Goal: Feedback & Contribution: Submit feedback/report problem

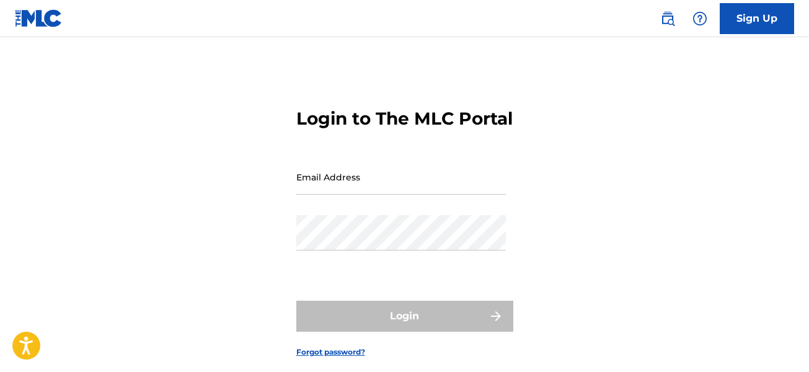
click at [316, 195] on input "Email Address" at bounding box center [400, 176] width 209 height 35
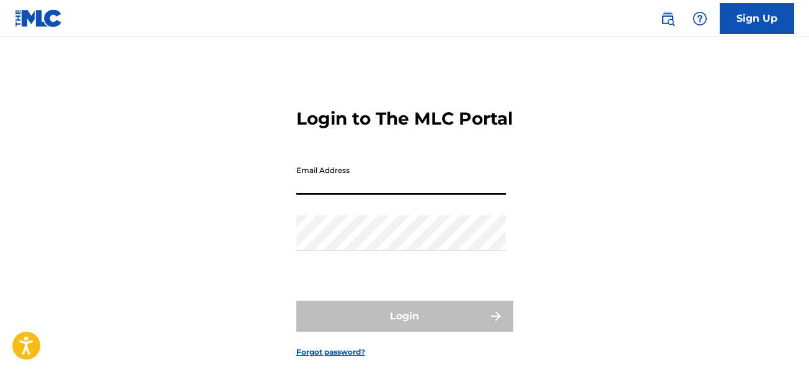
click at [343, 195] on input "Email Address" at bounding box center [400, 176] width 209 height 35
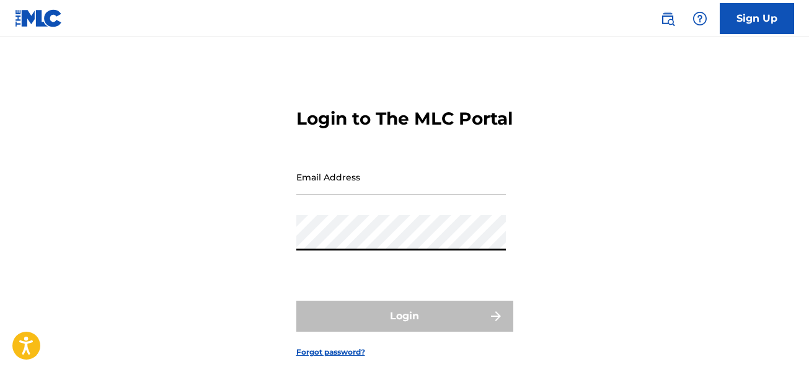
type input "[EMAIL_ADDRESS][DOMAIN_NAME]"
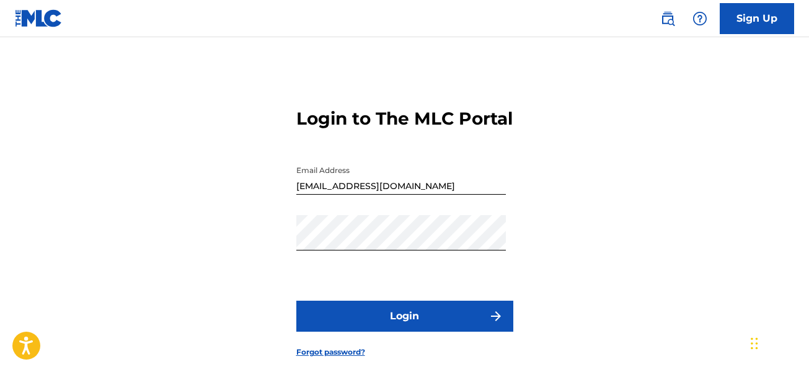
click at [470, 332] on button "Login" at bounding box center [404, 316] width 217 height 31
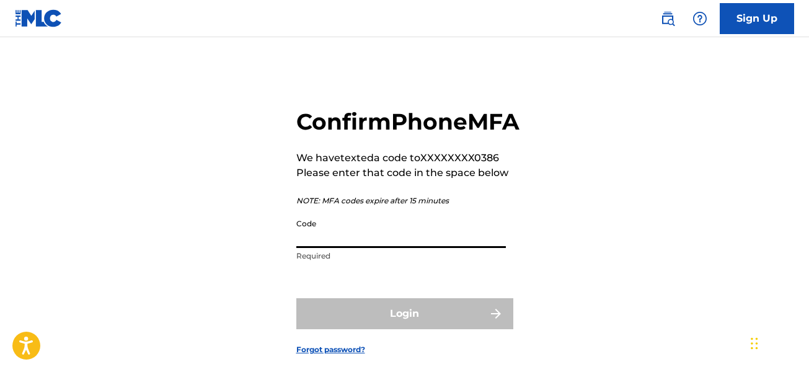
click at [365, 248] on input "Code" at bounding box center [400, 230] width 209 height 35
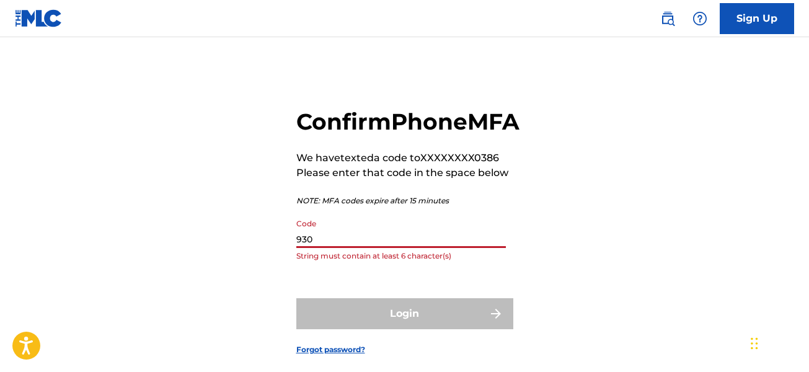
click at [370, 248] on input "930" at bounding box center [400, 230] width 209 height 35
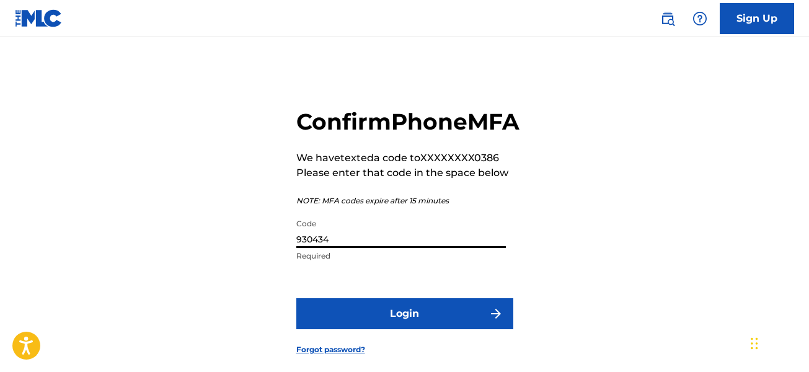
type input "930434"
click at [375, 329] on button "Login" at bounding box center [404, 313] width 217 height 31
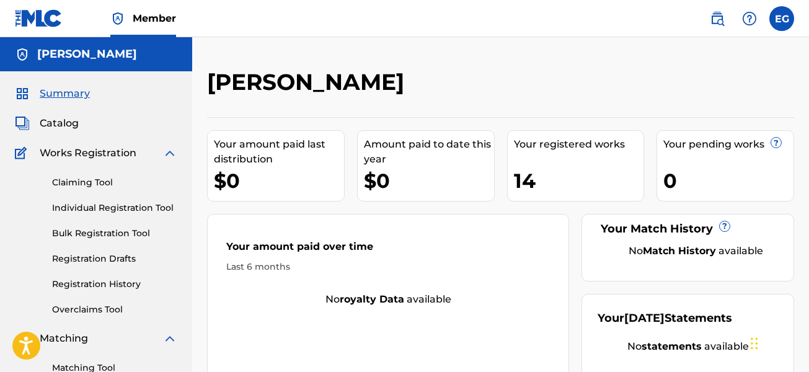
click at [59, 127] on span "Catalog" at bounding box center [59, 123] width 39 height 15
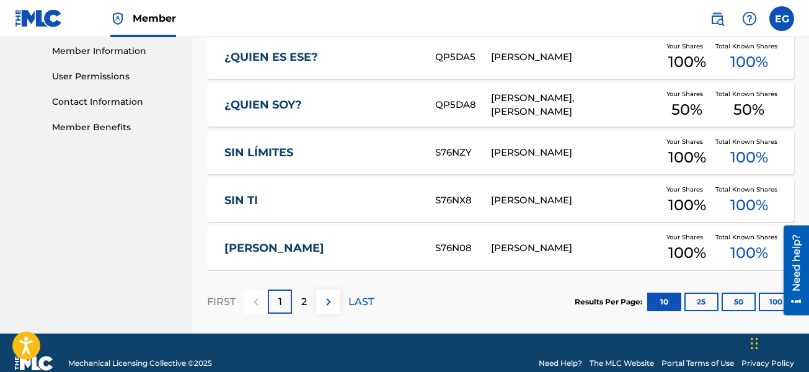
scroll to position [581, 0]
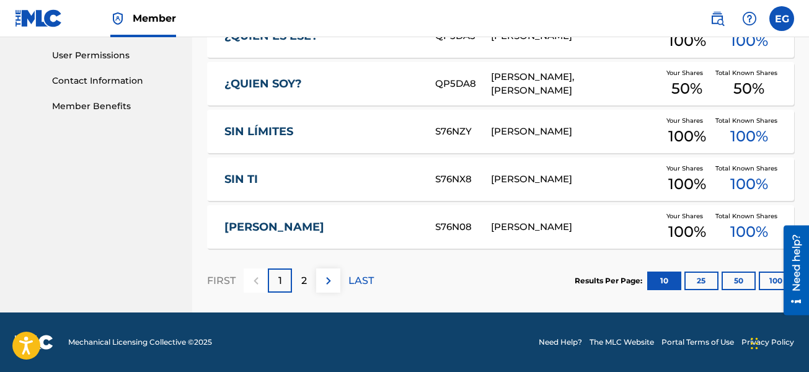
click at [428, 87] on div "¿QUIEN SOY?" at bounding box center [329, 84] width 211 height 14
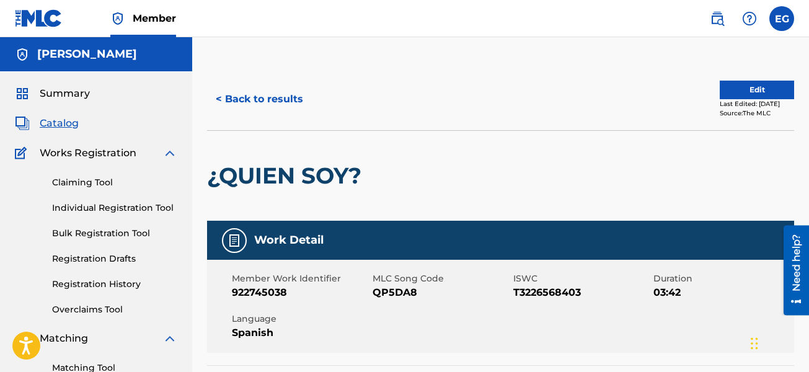
click at [739, 86] on button "Edit" at bounding box center [757, 90] width 74 height 19
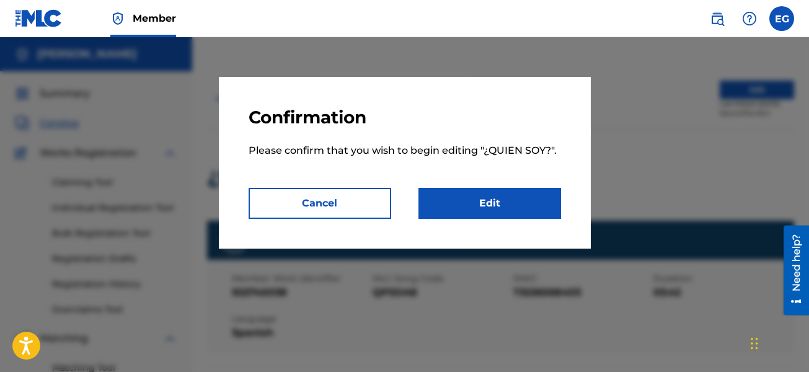
click at [488, 196] on link "Edit" at bounding box center [489, 203] width 143 height 31
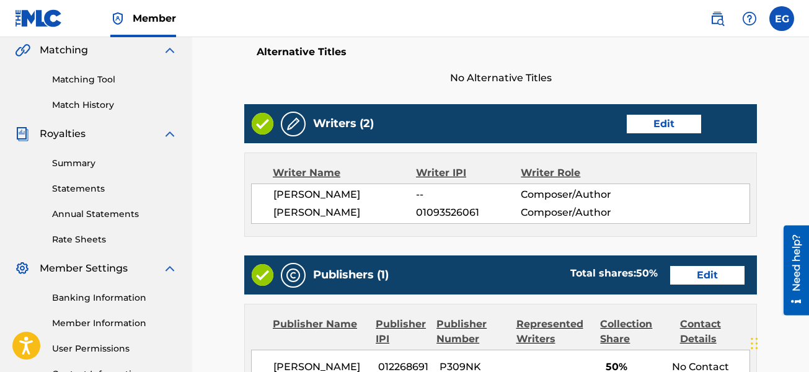
scroll to position [310, 0]
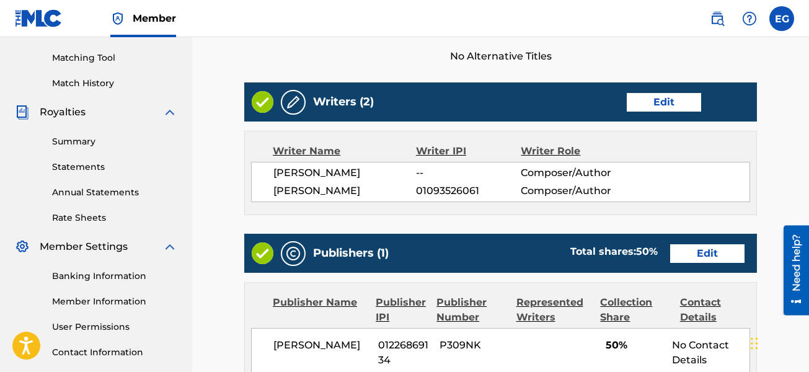
click at [646, 108] on link "Edit" at bounding box center [664, 102] width 74 height 19
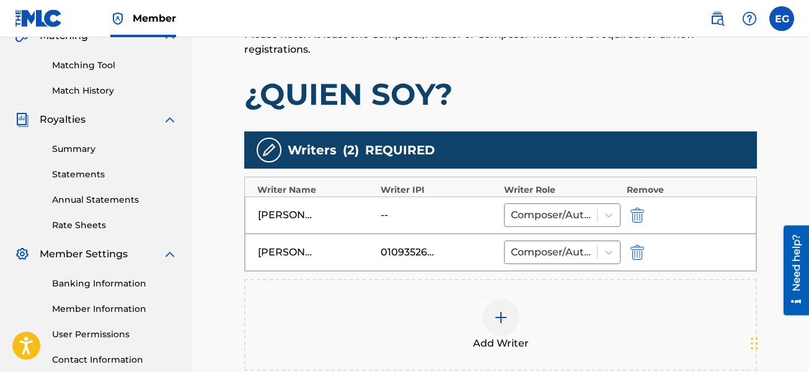
scroll to position [310, 0]
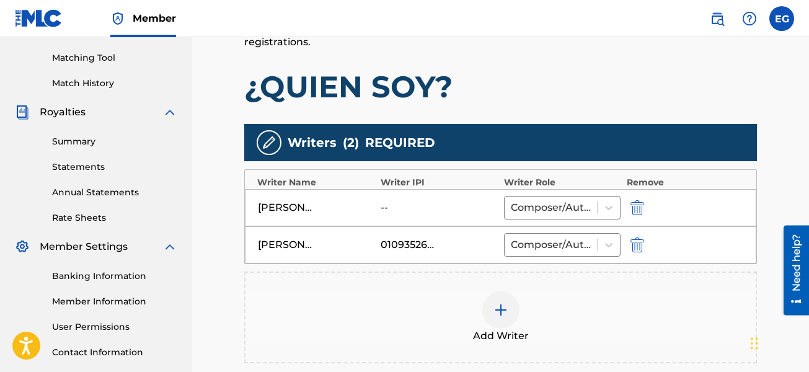
click at [384, 208] on div "--" at bounding box center [409, 207] width 56 height 15
click at [635, 203] on img "submit" at bounding box center [637, 207] width 14 height 15
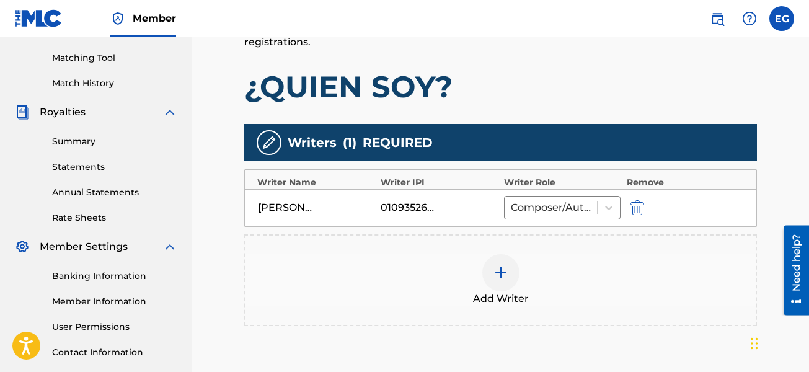
click at [498, 277] on img at bounding box center [500, 272] width 15 height 15
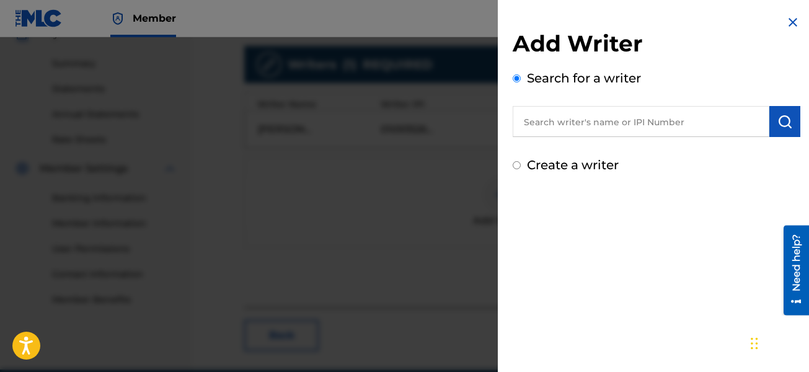
scroll to position [434, 0]
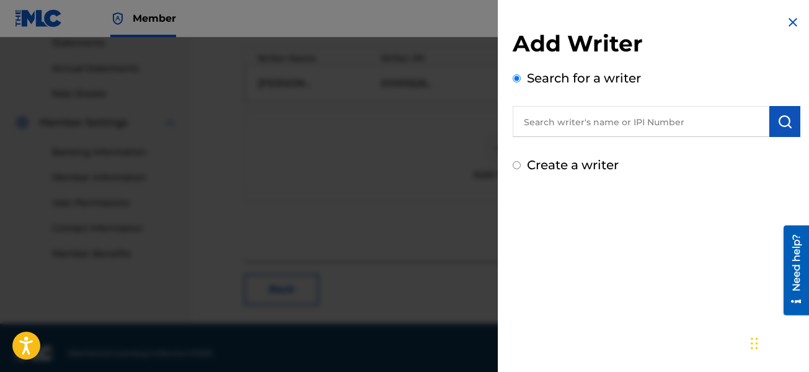
click at [520, 169] on input "Create a writer" at bounding box center [517, 165] width 8 height 8
radio input "false"
radio input "true"
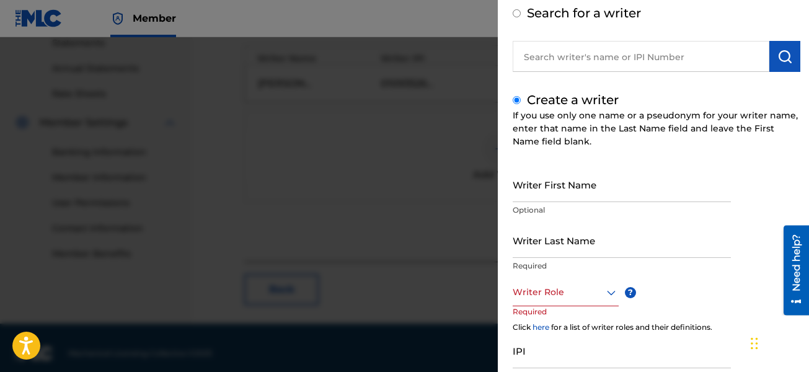
scroll to position [0, 0]
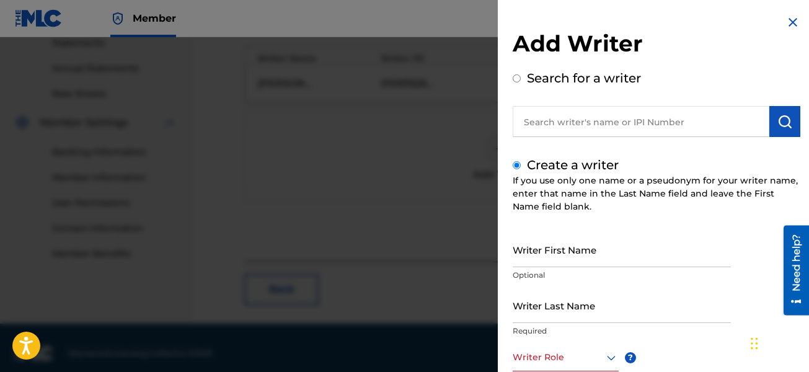
click at [788, 30] on h2 "Add Writer" at bounding box center [657, 46] width 288 height 32
click at [788, 24] on img at bounding box center [792, 22] width 15 height 15
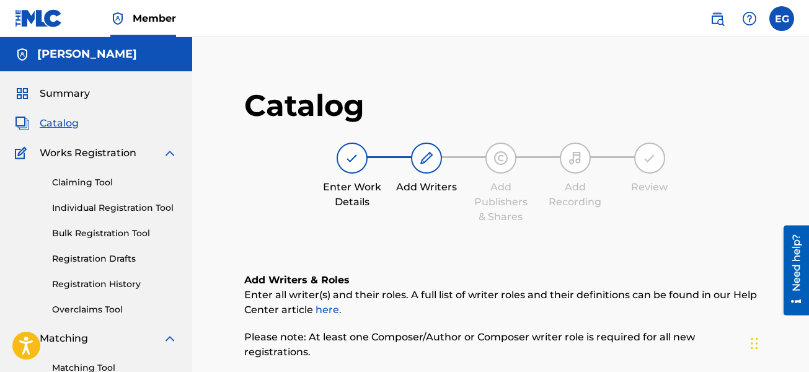
click at [63, 126] on span "Catalog" at bounding box center [59, 123] width 39 height 15
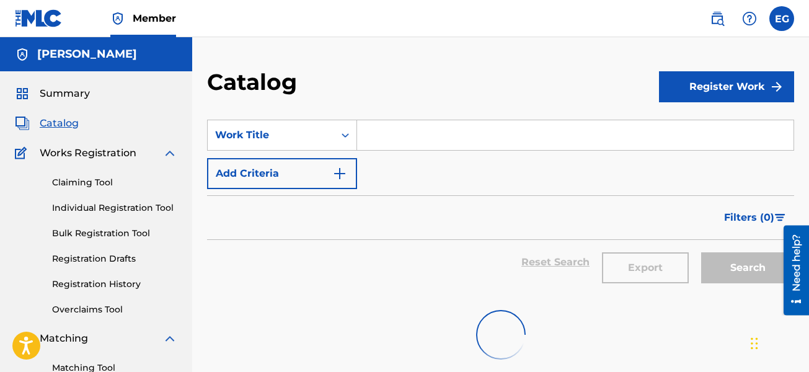
click at [74, 120] on span "Catalog" at bounding box center [59, 123] width 39 height 15
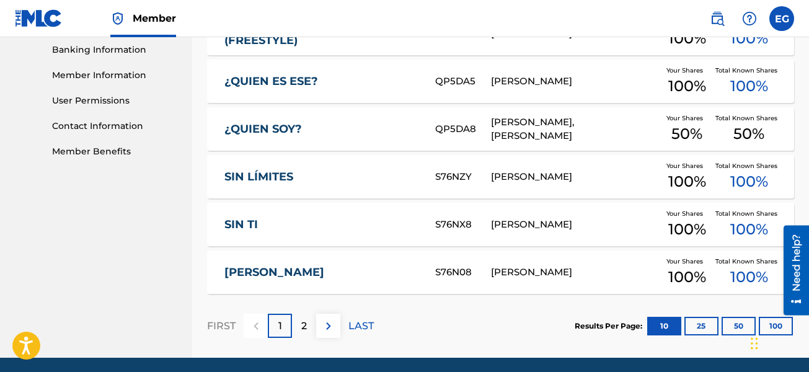
scroll to position [558, 0]
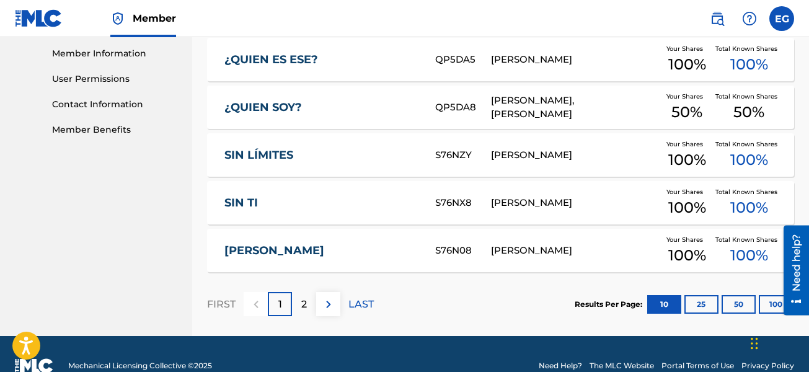
click at [300, 305] on div "2" at bounding box center [304, 304] width 24 height 24
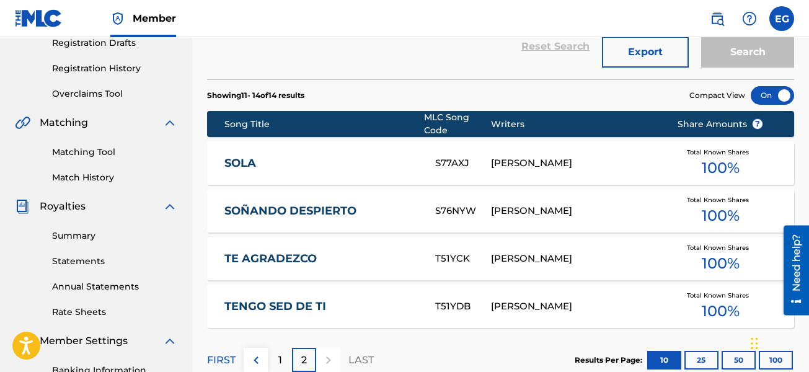
scroll to position [211, 0]
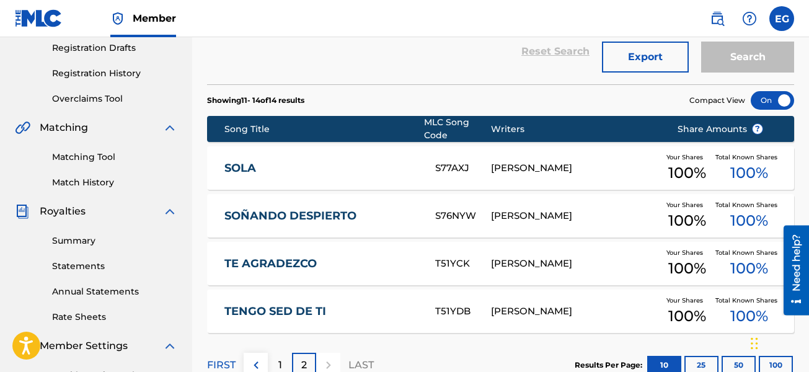
click at [273, 361] on div "1" at bounding box center [280, 365] width 24 height 24
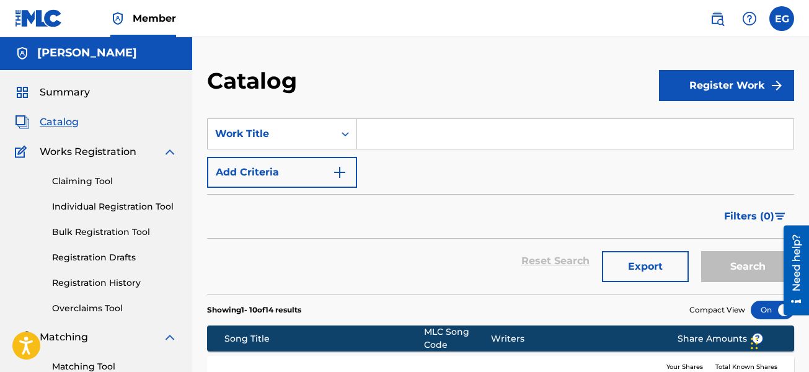
scroll to position [0, 0]
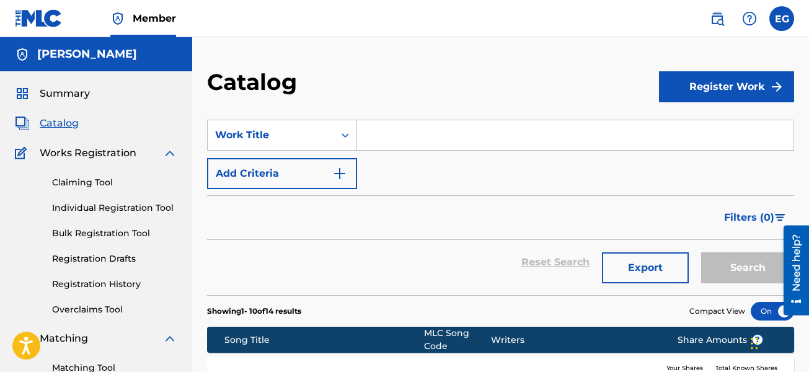
click at [87, 185] on link "Claiming Tool" at bounding box center [114, 182] width 125 height 13
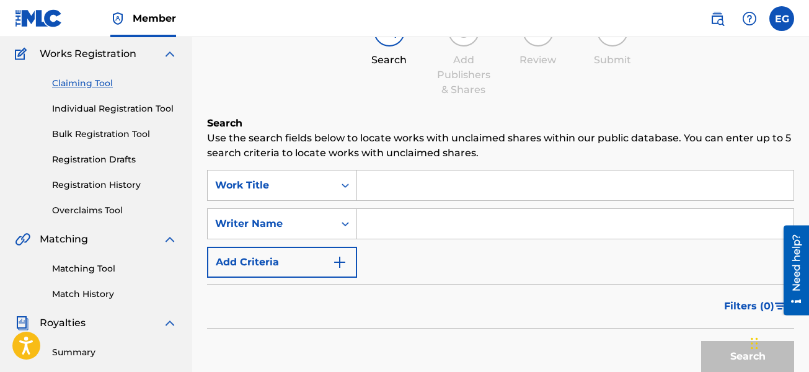
scroll to position [124, 0]
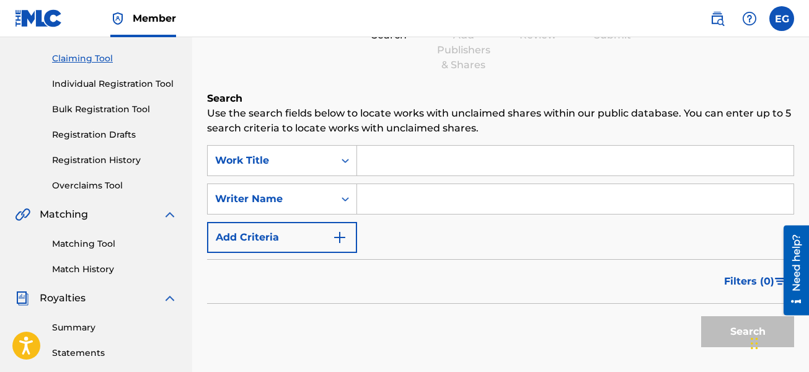
click at [380, 159] on input "Search Form" at bounding box center [575, 161] width 436 height 30
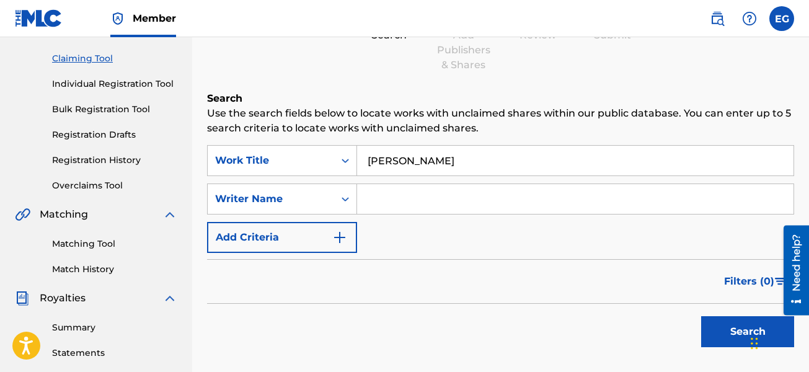
type input "[PERSON_NAME]"
drag, startPoint x: 400, startPoint y: 191, endPoint x: 406, endPoint y: 180, distance: 13.0
click at [406, 180] on div "SearchWithCriteria329381f0-5caa-4c58-9512-7d4c29e2bb88 Work Title [PERSON_NAME]…" at bounding box center [500, 199] width 587 height 108
click at [725, 327] on button "Search" at bounding box center [747, 331] width 93 height 31
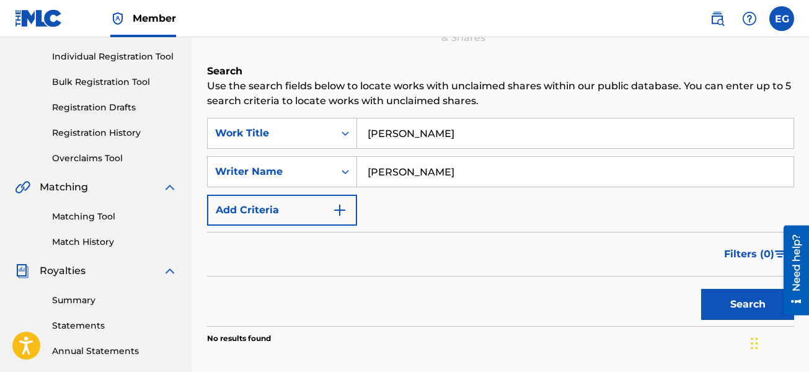
scroll to position [149, 0]
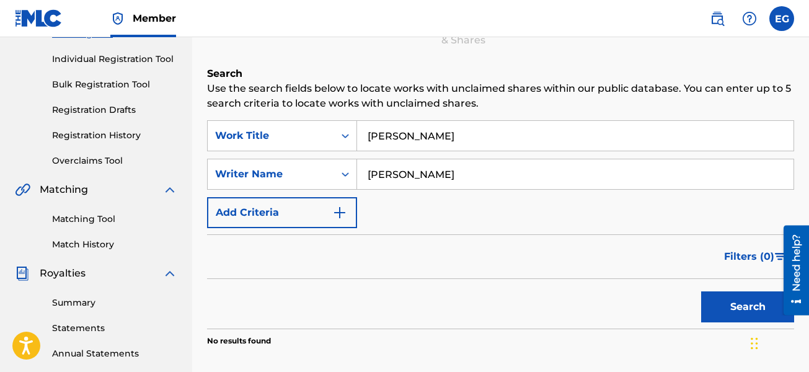
drag, startPoint x: 428, startPoint y: 172, endPoint x: 378, endPoint y: 174, distance: 50.2
click at [378, 174] on input "[PERSON_NAME]" at bounding box center [575, 174] width 436 height 30
type input "[PERSON_NAME]"
click at [728, 305] on button "Search" at bounding box center [747, 306] width 93 height 31
drag, startPoint x: 478, startPoint y: 185, endPoint x: 360, endPoint y: 175, distance: 118.2
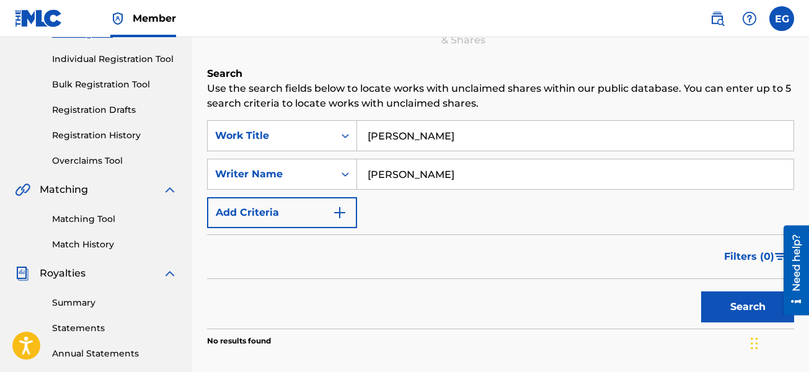
click at [360, 175] on input "[PERSON_NAME]" at bounding box center [575, 174] width 436 height 30
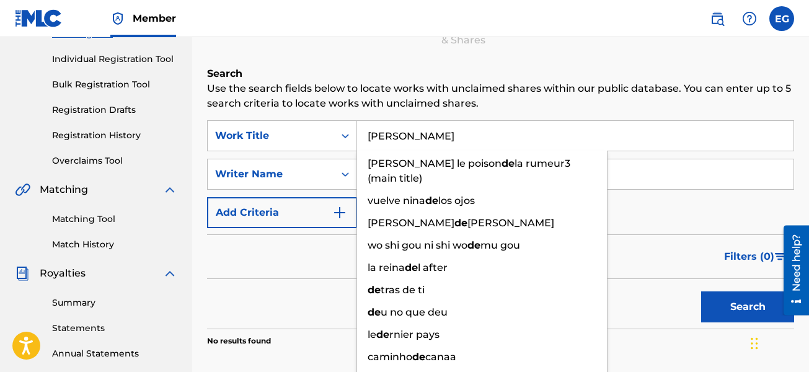
drag, startPoint x: 426, startPoint y: 141, endPoint x: 376, endPoint y: 140, distance: 50.2
click at [376, 140] on input "[PERSON_NAME]" at bounding box center [575, 136] width 436 height 30
type input "d"
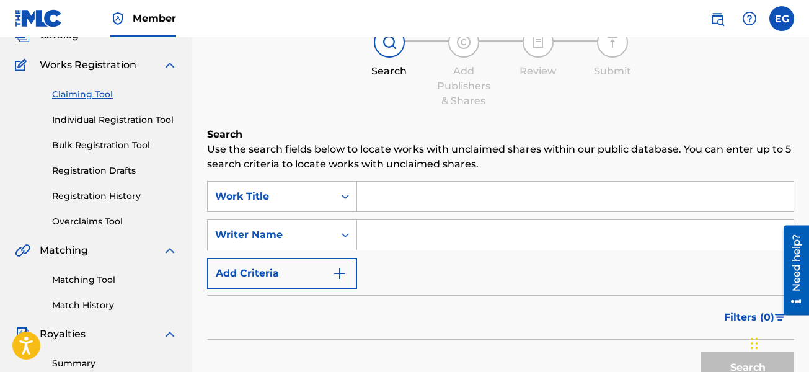
scroll to position [87, 0]
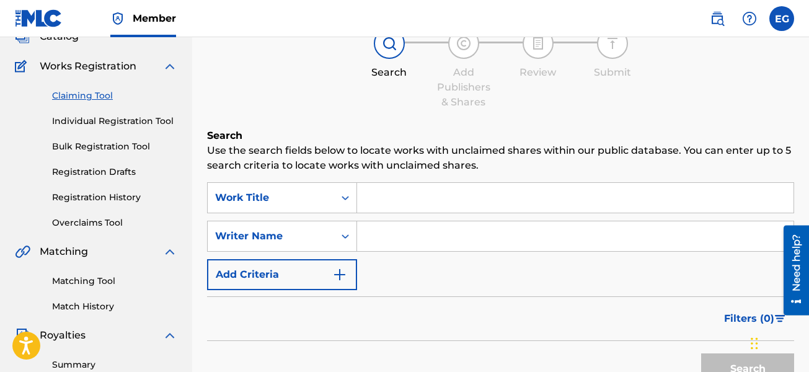
click at [125, 118] on link "Individual Registration Tool" at bounding box center [114, 121] width 125 height 13
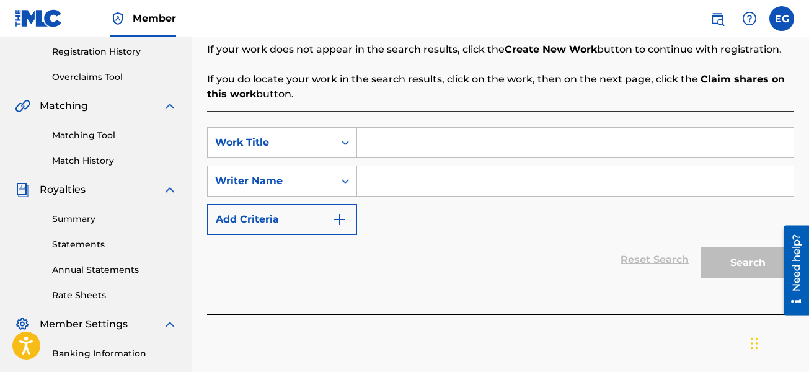
scroll to position [248, 0]
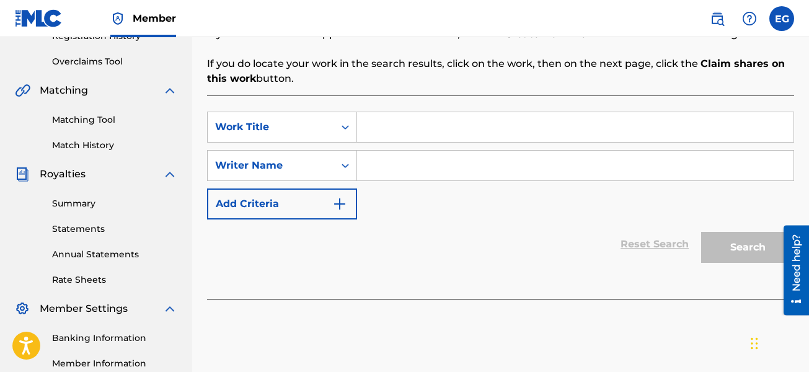
click at [414, 128] on input "Search Form" at bounding box center [575, 127] width 436 height 30
type input "Te Miro"
click at [402, 168] on input "Search Form" at bounding box center [575, 166] width 436 height 30
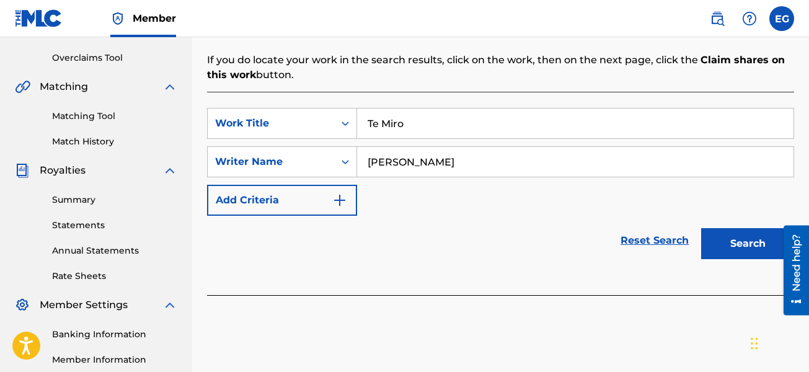
scroll to position [310, 0]
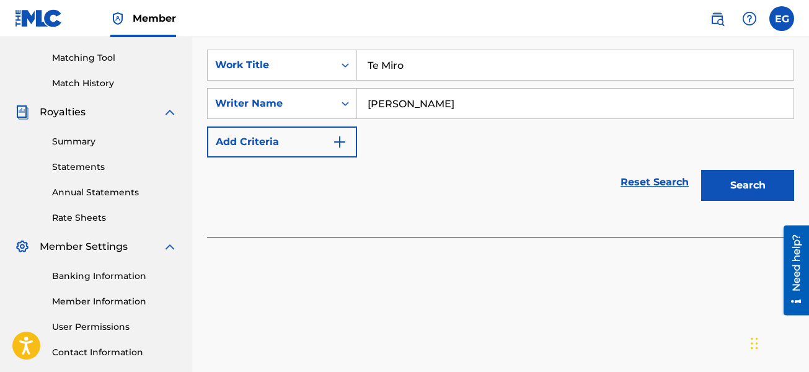
type input "[PERSON_NAME]"
click at [731, 180] on button "Search" at bounding box center [747, 185] width 93 height 31
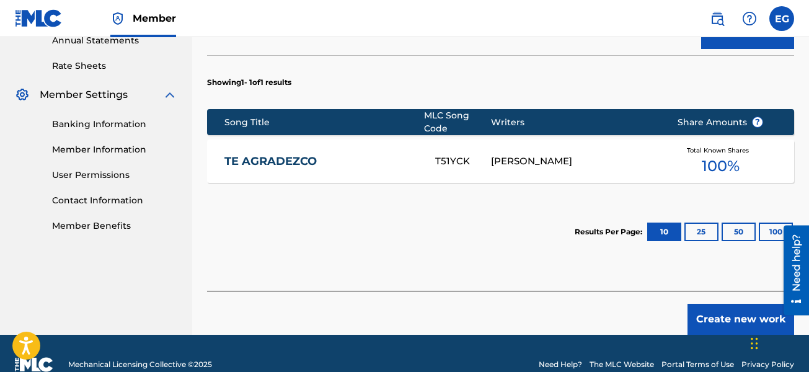
scroll to position [484, 0]
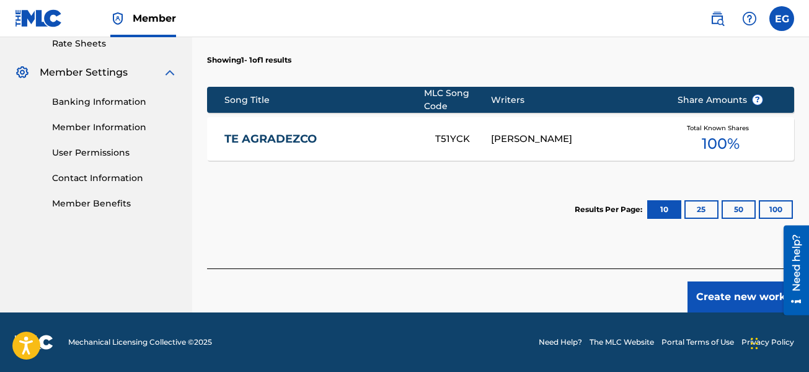
click at [743, 294] on button "Create new work" at bounding box center [740, 296] width 107 height 31
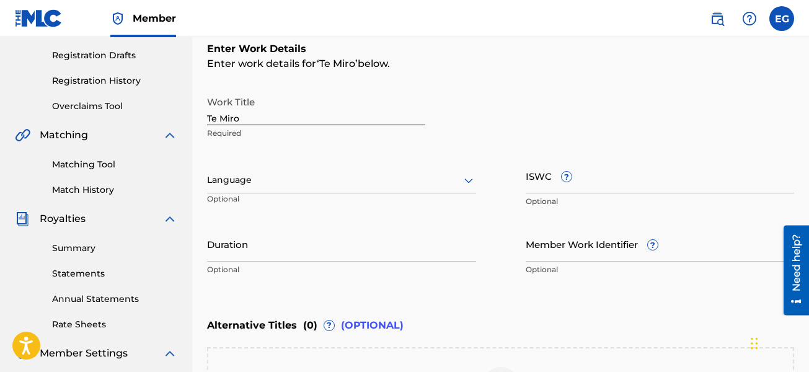
scroll to position [219, 0]
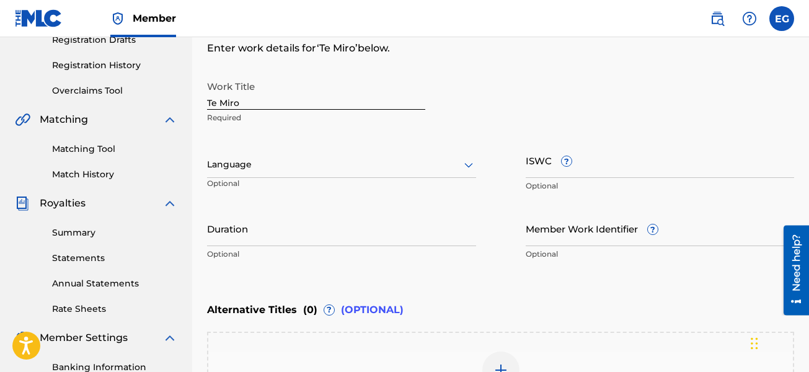
click at [306, 172] on div "Language" at bounding box center [341, 165] width 269 height 26
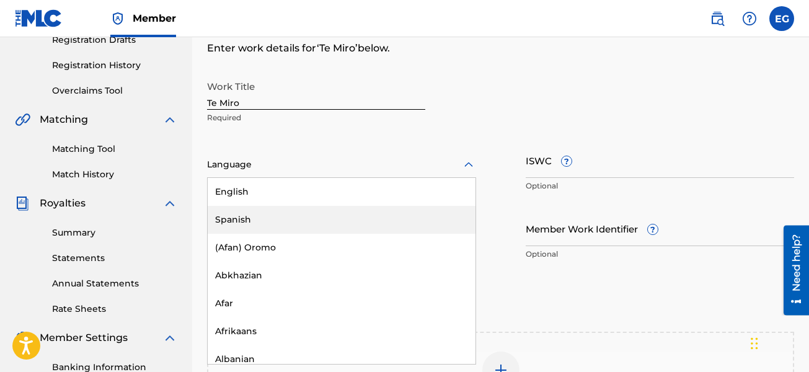
click at [284, 218] on div "Spanish" at bounding box center [342, 220] width 268 height 28
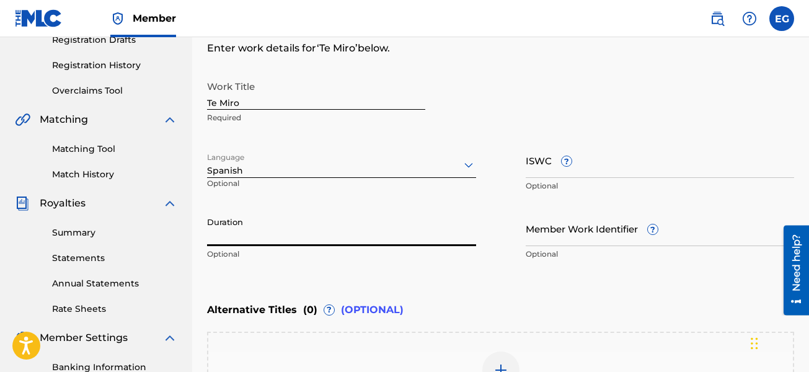
click at [299, 235] on input "Duration" at bounding box center [341, 228] width 269 height 35
type input "03:20"
click at [590, 164] on input "ISWC ?" at bounding box center [660, 160] width 269 height 35
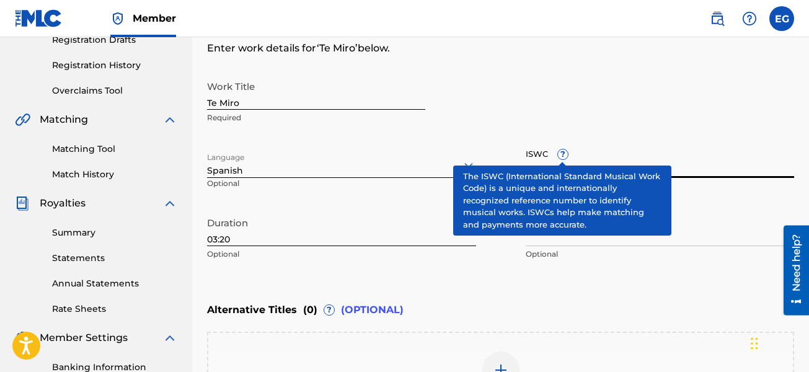
click at [678, 165] on input "ISWC ?" at bounding box center [660, 160] width 269 height 35
click at [701, 169] on input "ISWC ?" at bounding box center [660, 160] width 269 height 35
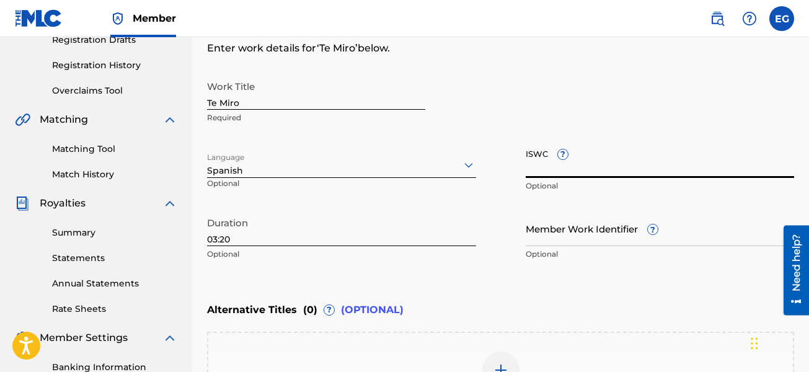
click at [587, 136] on div "Work Title Te Miro Required Language Spanish Optional ISWC ? Optional Duration …" at bounding box center [500, 170] width 587 height 192
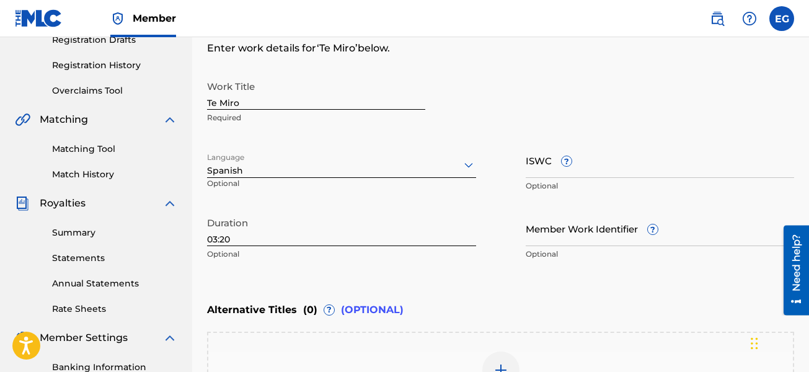
click at [579, 174] on input "ISWC ?" at bounding box center [660, 160] width 269 height 35
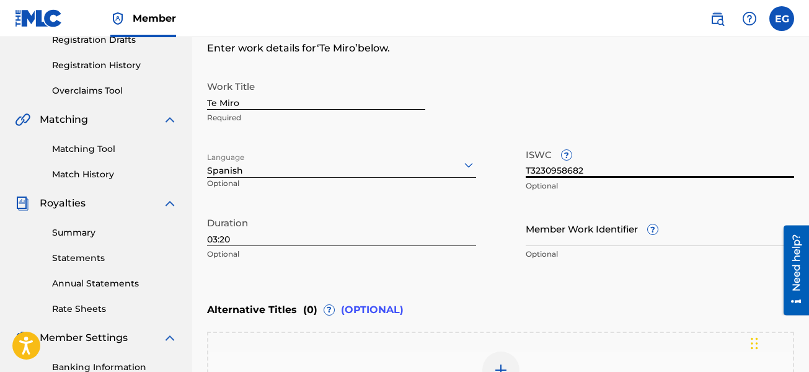
type input "T3230958682"
click at [641, 114] on div "Work Title Te Miro Required" at bounding box center [500, 102] width 587 height 56
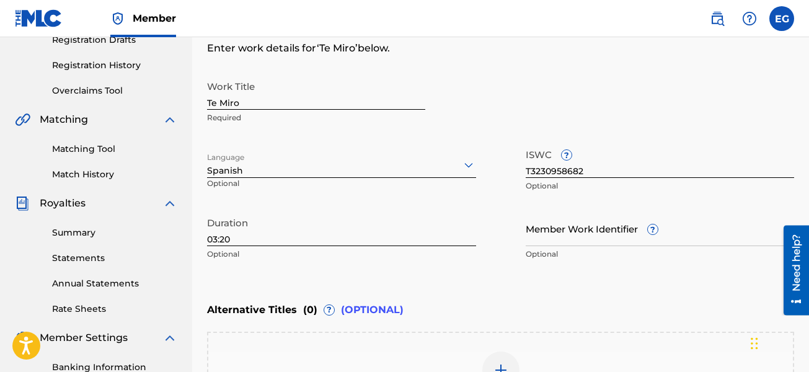
click at [570, 238] on input "Member Work Identifier ?" at bounding box center [660, 228] width 269 height 35
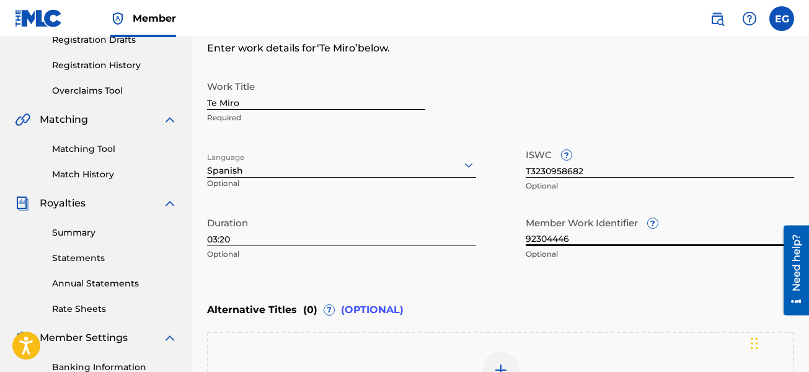
type input "923044463"
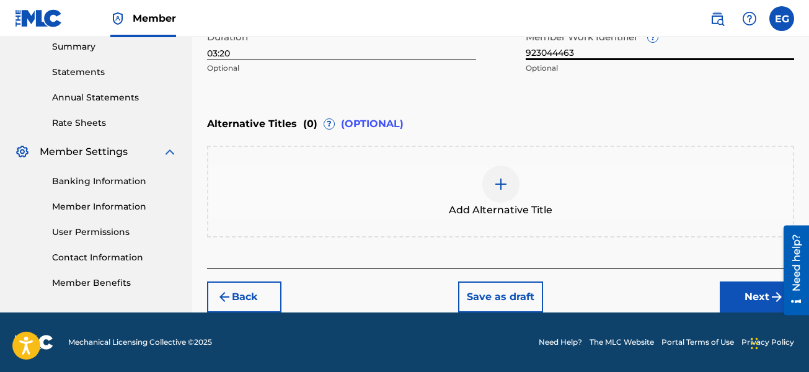
click at [737, 306] on button "Next" at bounding box center [757, 296] width 74 height 31
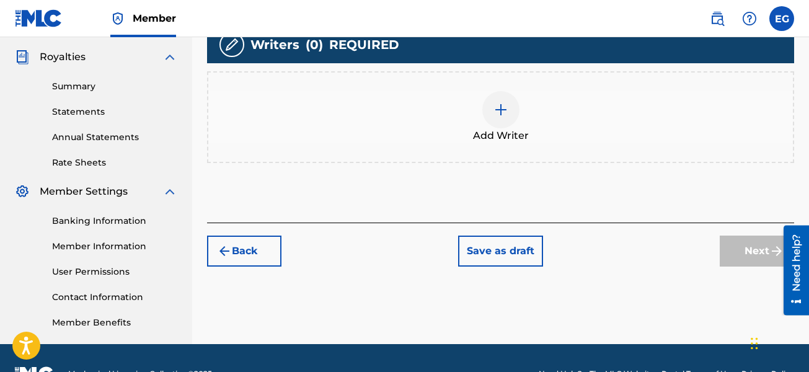
scroll to position [366, 0]
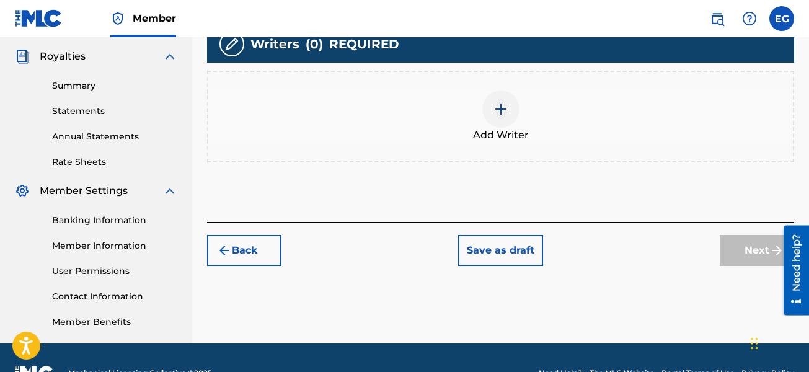
click at [497, 112] on img at bounding box center [500, 109] width 15 height 15
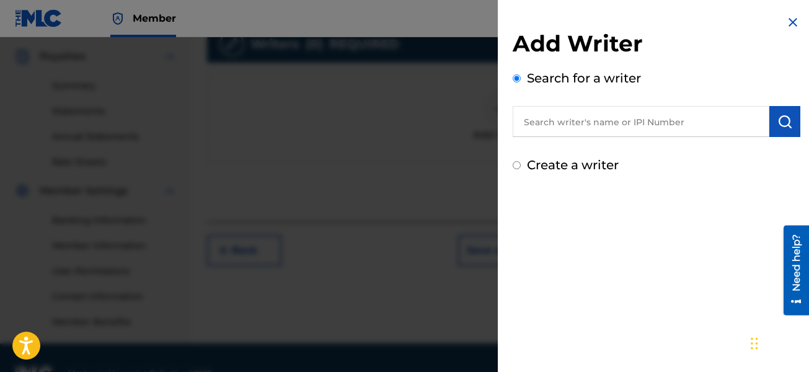
click at [548, 123] on input "text" at bounding box center [641, 121] width 257 height 31
click at [556, 121] on input "text" at bounding box center [641, 121] width 257 height 31
type input "[PERSON_NAME]"
click at [791, 123] on button "submit" at bounding box center [784, 121] width 31 height 31
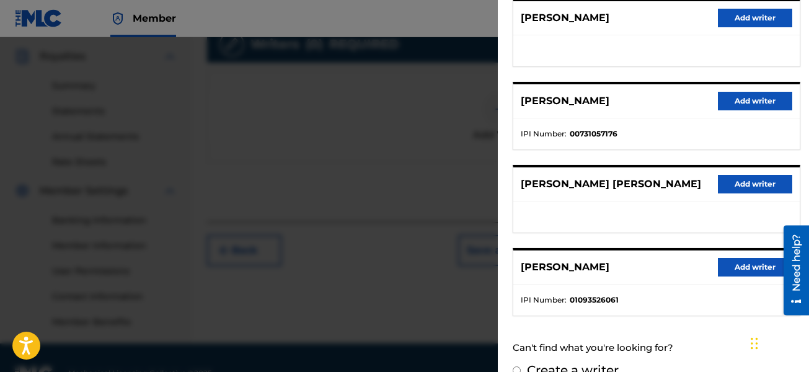
scroll to position [270, 0]
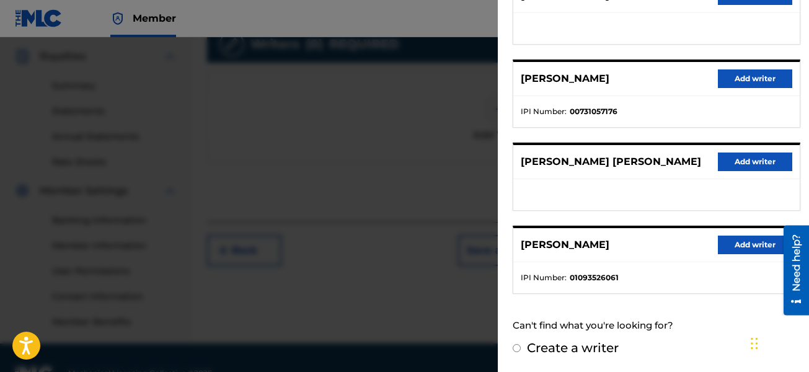
click at [728, 247] on button "Add writer" at bounding box center [755, 244] width 74 height 19
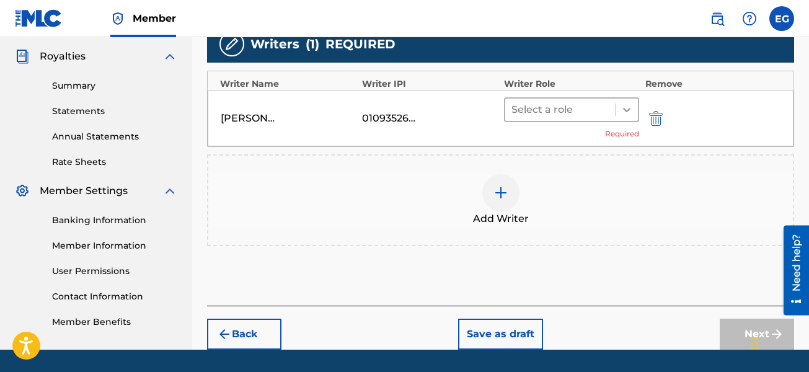
click at [630, 113] on icon at bounding box center [626, 109] width 12 height 12
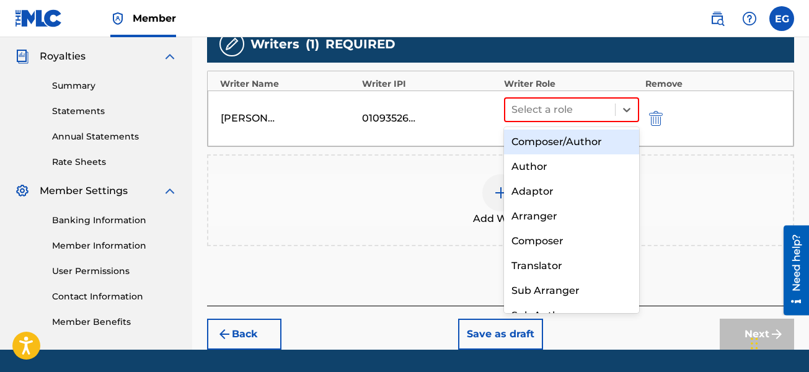
click at [574, 138] on div "Composer/Author" at bounding box center [571, 142] width 135 height 25
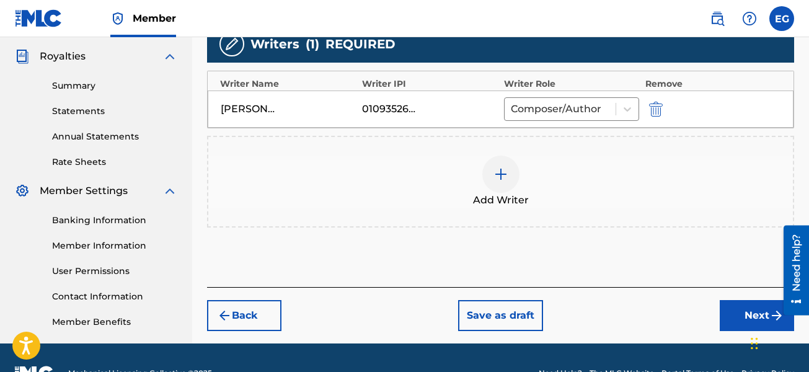
click at [506, 177] on img at bounding box center [500, 174] width 15 height 15
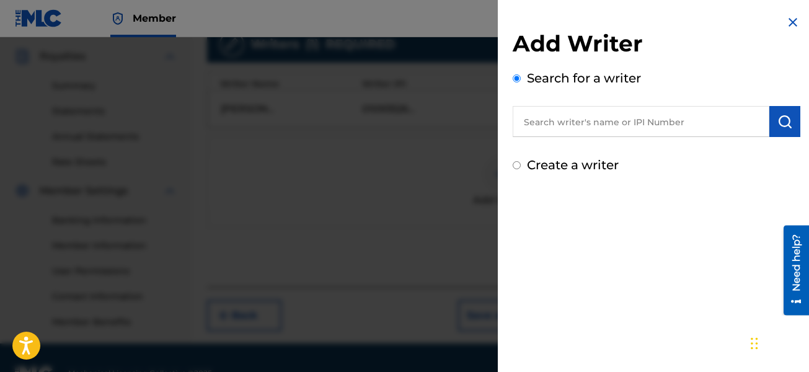
click at [552, 125] on input "text" at bounding box center [641, 121] width 257 height 31
click at [517, 164] on input "Create a writer" at bounding box center [517, 165] width 8 height 8
radio input "false"
radio input "true"
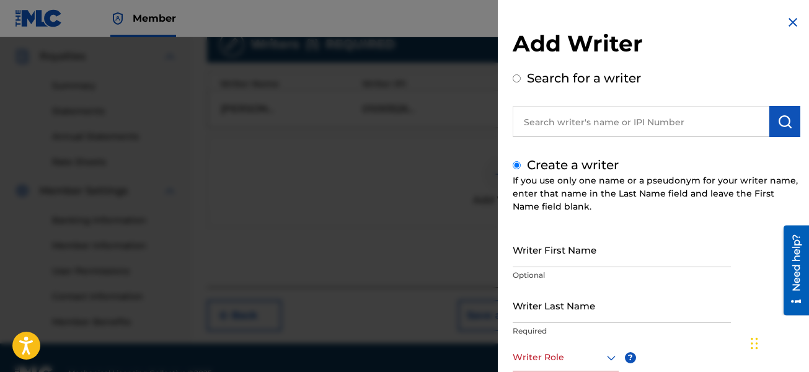
click at [580, 118] on input "text" at bounding box center [641, 121] width 257 height 31
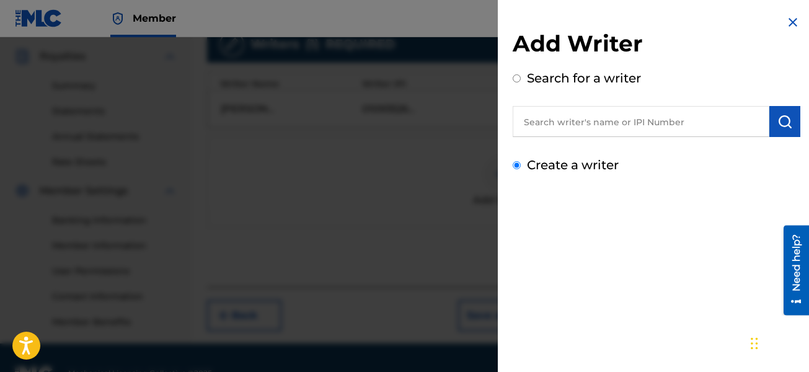
radio input "true"
click at [542, 162] on label "Create a writer" at bounding box center [573, 164] width 92 height 15
radio input "true"
click at [521, 162] on input "Create a writer" at bounding box center [517, 165] width 8 height 8
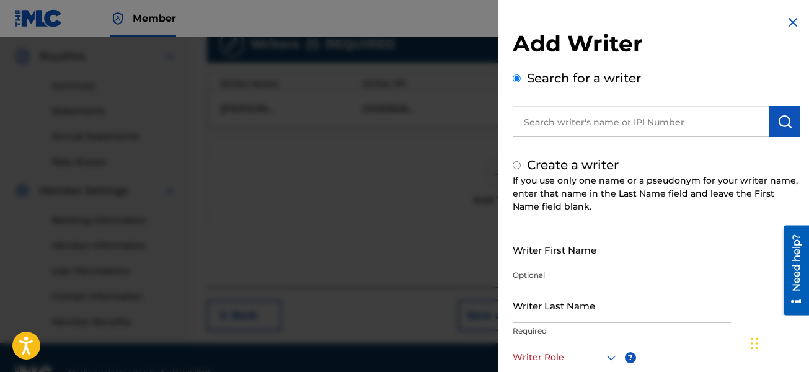
radio input "false"
radio input "true"
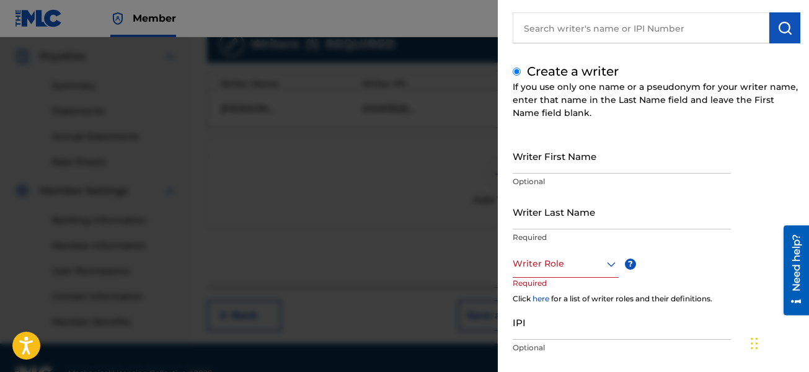
scroll to position [124, 0]
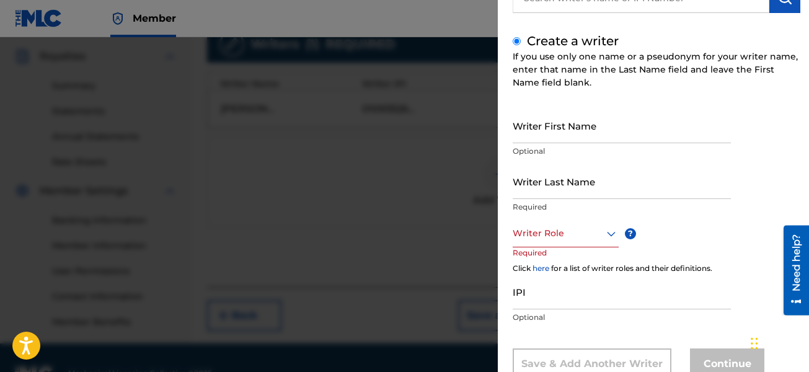
click at [555, 136] on input "Writer First Name" at bounding box center [622, 125] width 218 height 35
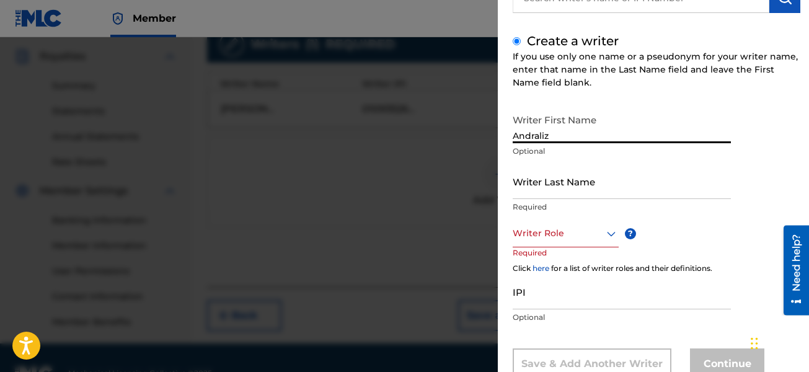
type input "Andraliz"
click at [542, 185] on input "Writer Last Name" at bounding box center [622, 181] width 218 height 35
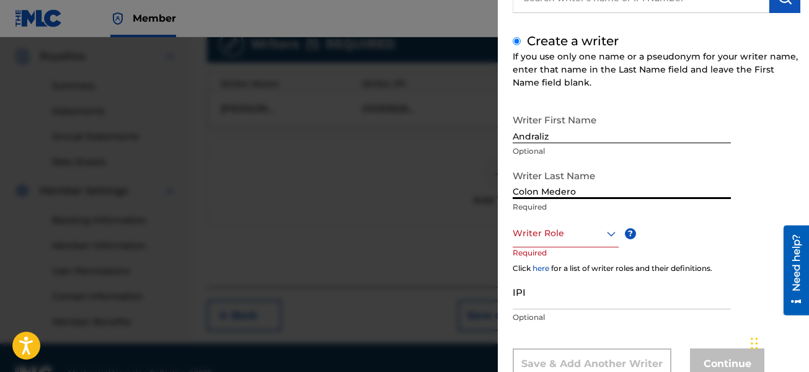
type input "Colon Medero"
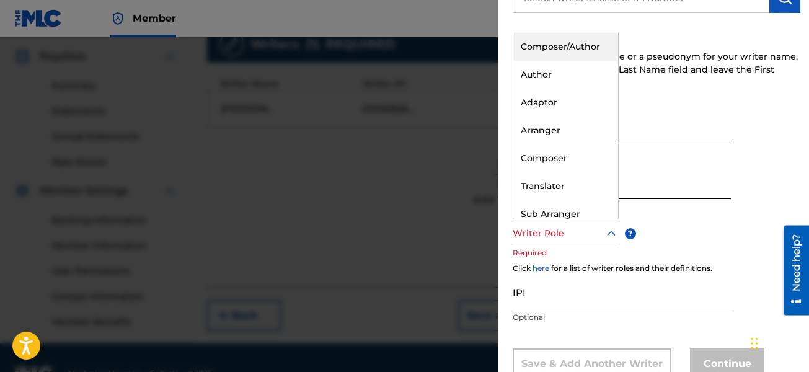
click at [607, 237] on icon at bounding box center [611, 233] width 15 height 15
click at [566, 45] on div "Composer/Author" at bounding box center [565, 47] width 105 height 28
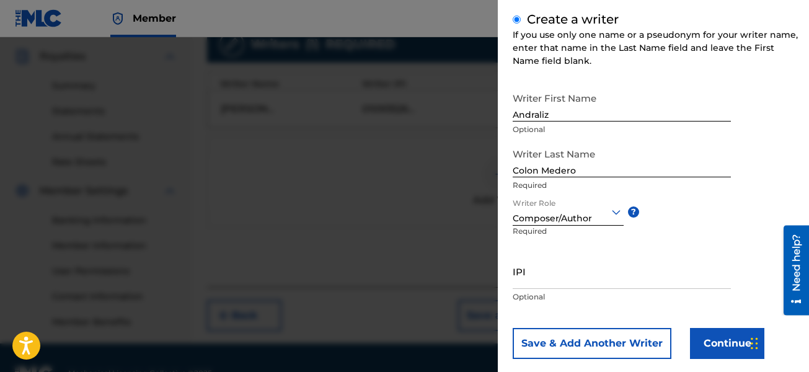
scroll to position [166, 0]
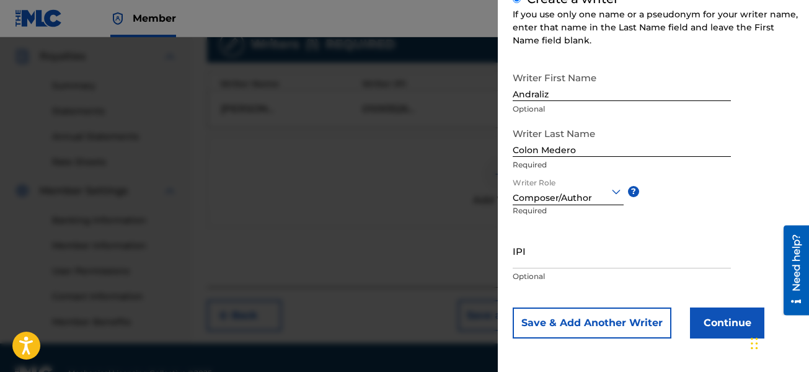
click at [723, 314] on button "Continue" at bounding box center [727, 322] width 74 height 31
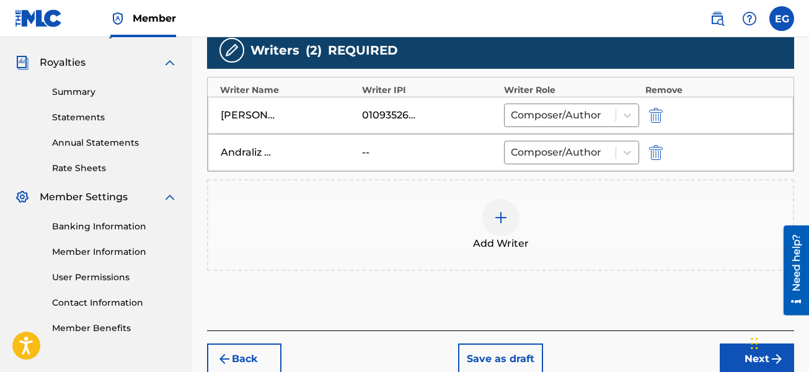
scroll to position [421, 0]
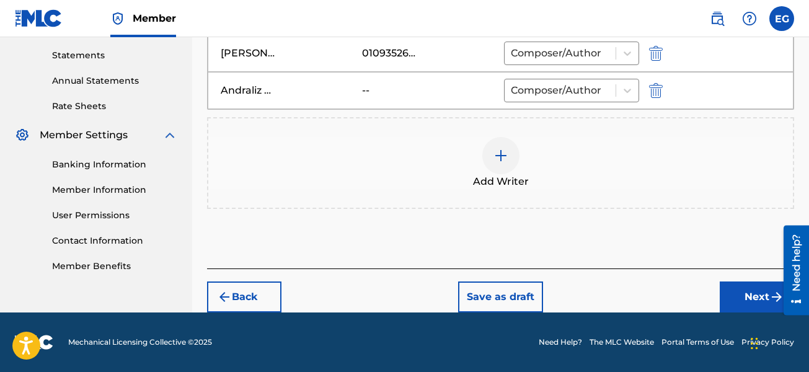
click at [754, 292] on button "Next" at bounding box center [757, 296] width 74 height 31
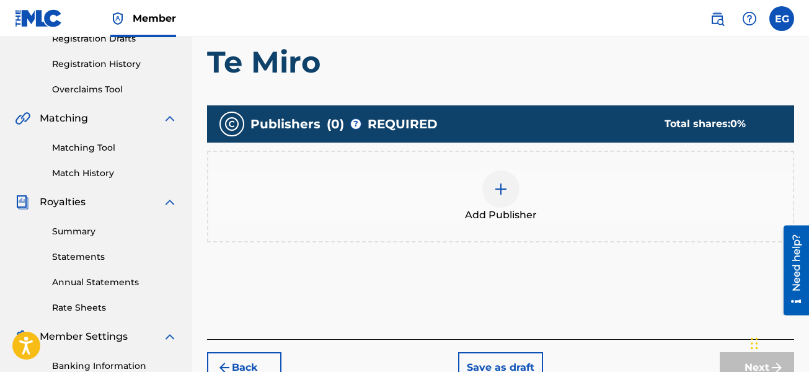
scroll to position [242, 0]
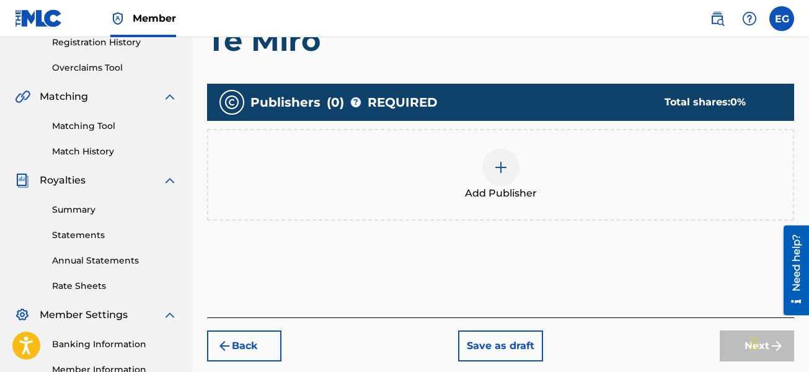
click at [495, 167] on img at bounding box center [500, 167] width 15 height 15
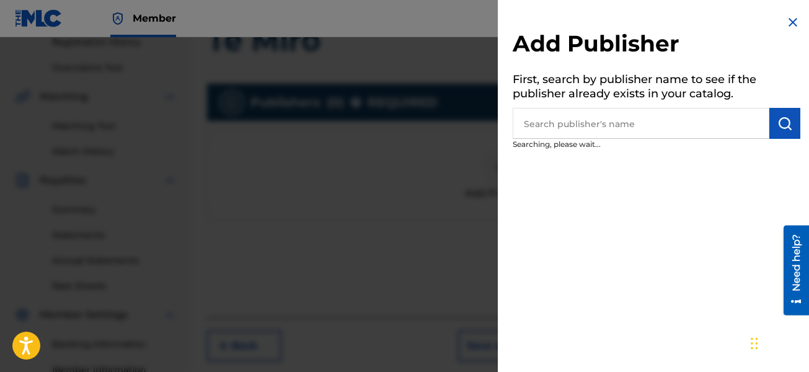
click at [607, 130] on input "text" at bounding box center [641, 123] width 257 height 31
type input "[PERSON_NAME]"
click at [777, 130] on img "submit" at bounding box center [784, 123] width 15 height 15
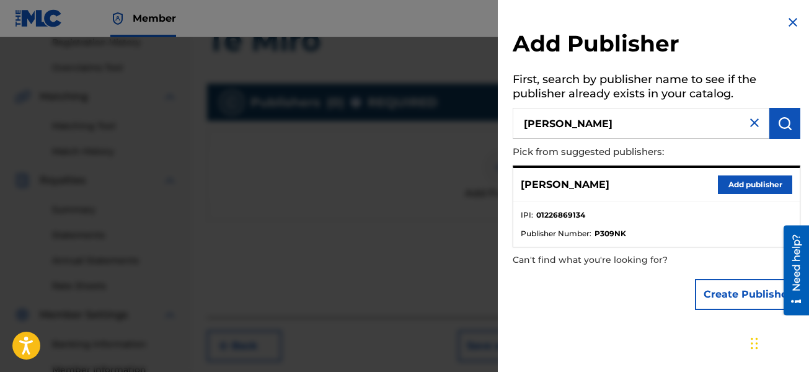
click at [735, 190] on button "Add publisher" at bounding box center [755, 184] width 74 height 19
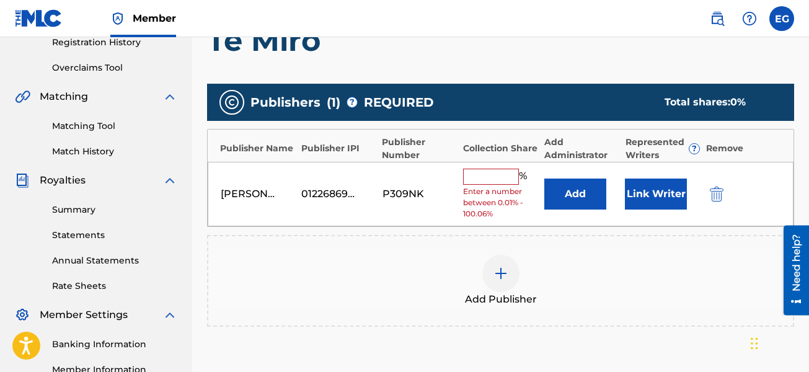
click at [483, 176] on input "text" at bounding box center [491, 177] width 56 height 16
click at [497, 178] on input "text" at bounding box center [491, 177] width 56 height 16
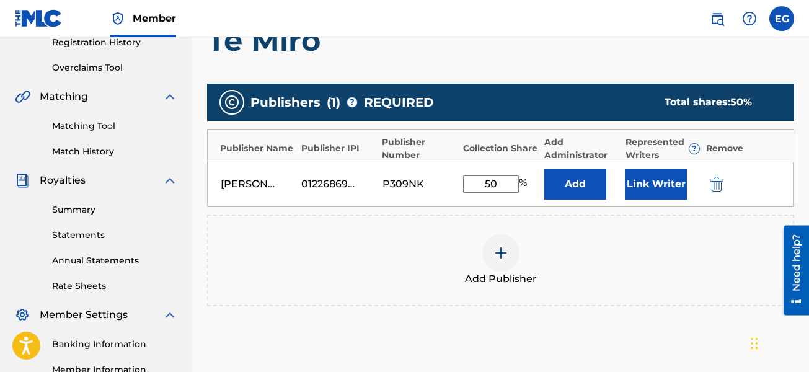
type input "50"
click at [627, 248] on div "Add Publisher" at bounding box center [500, 260] width 584 height 52
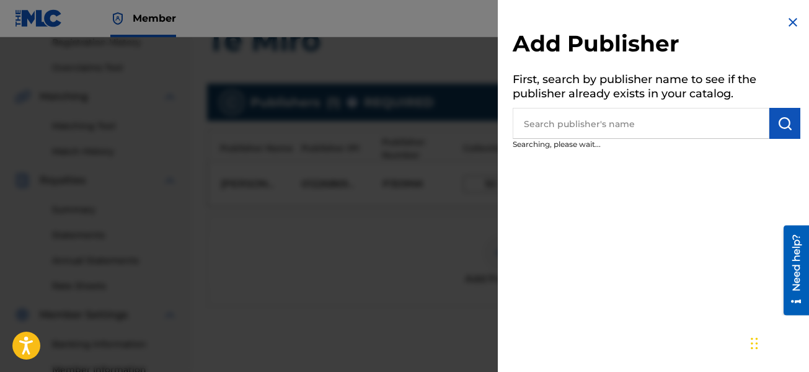
click at [363, 279] on div at bounding box center [404, 223] width 809 height 372
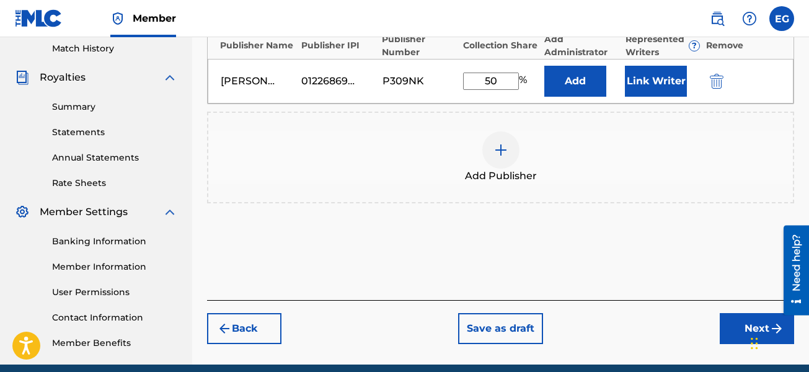
scroll to position [366, 0]
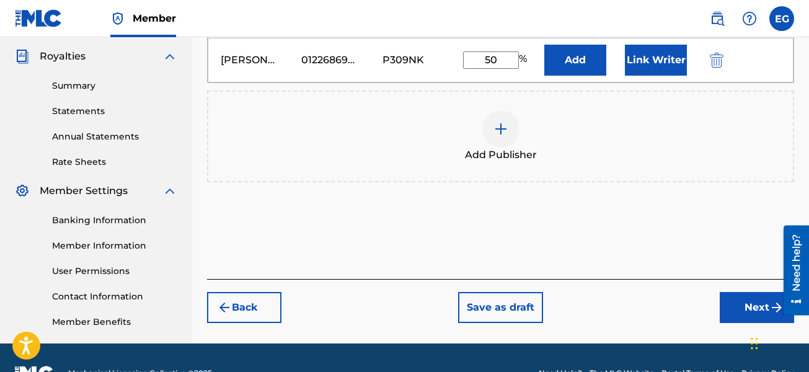
click at [731, 300] on button "Next" at bounding box center [757, 307] width 74 height 31
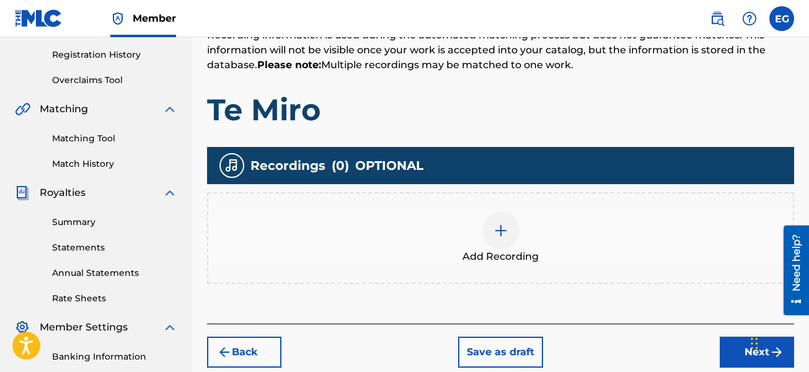
scroll to position [242, 0]
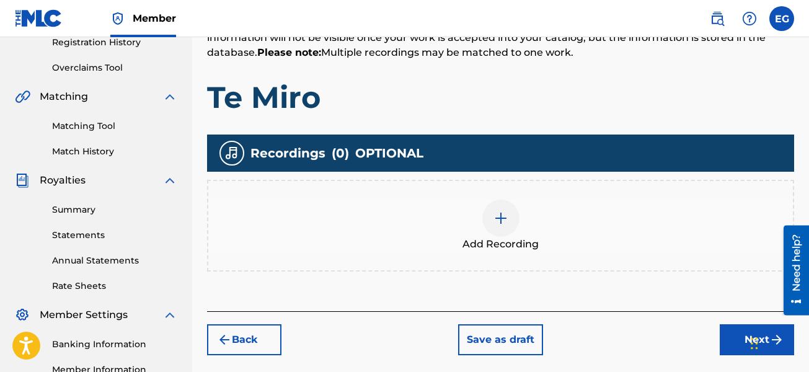
click at [537, 241] on span "Add Recording" at bounding box center [500, 244] width 76 height 15
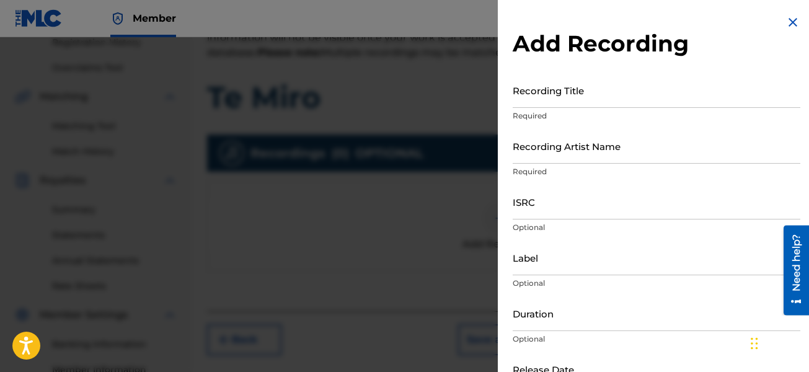
click at [555, 99] on input "Recording Title" at bounding box center [657, 90] width 288 height 35
type input "Te Miro"
click at [571, 154] on input "Recording Artist Name" at bounding box center [657, 145] width 288 height 35
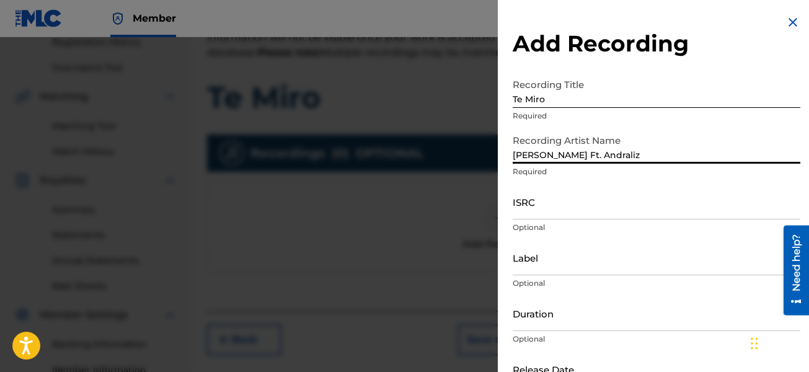
type input "[PERSON_NAME] Ft. Andraliz"
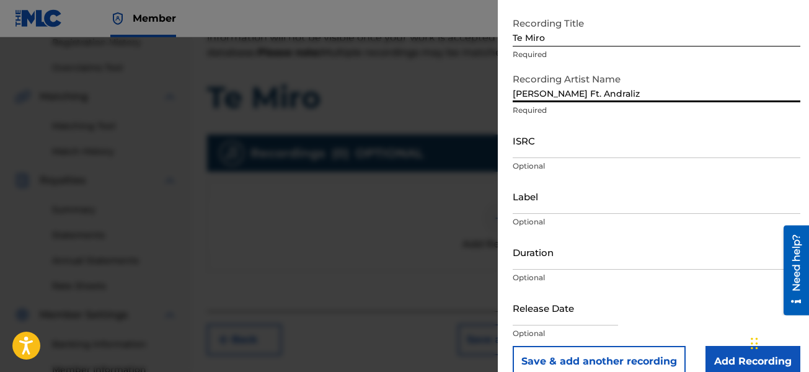
click at [534, 213] on form "Recording Title Te Miro Required Recording Artist Name [PERSON_NAME] Ft. Andral…" at bounding box center [657, 194] width 288 height 366
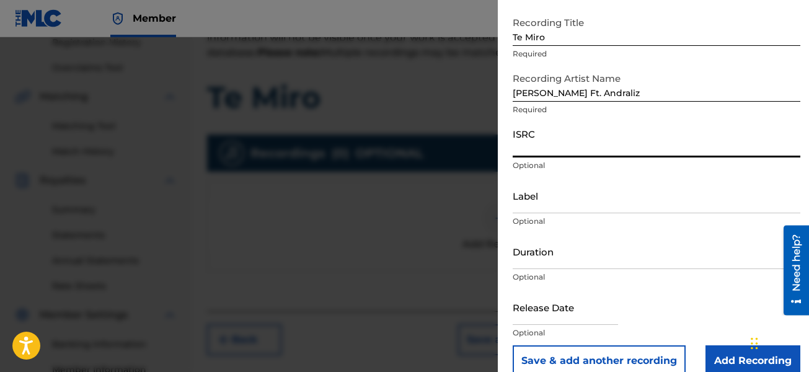
click at [550, 146] on input "ISRC" at bounding box center [657, 139] width 288 height 35
click at [534, 145] on input "ISRC" at bounding box center [657, 139] width 288 height 35
paste input "QZXYG2400045"
type input "QZXYG2400045"
click at [545, 204] on input "Label" at bounding box center [657, 195] width 288 height 35
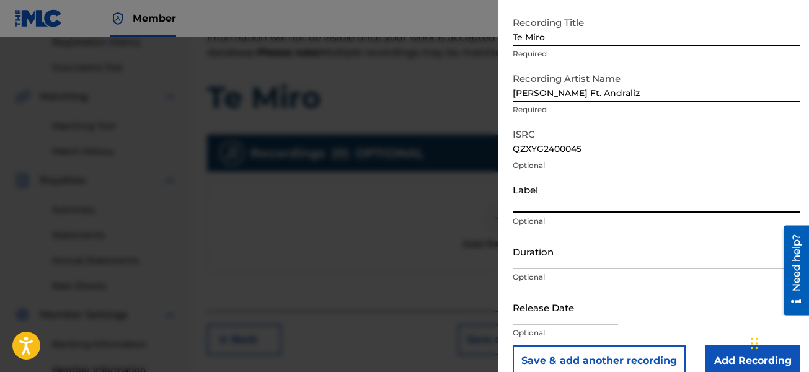
type input "Mh Musik LLC"
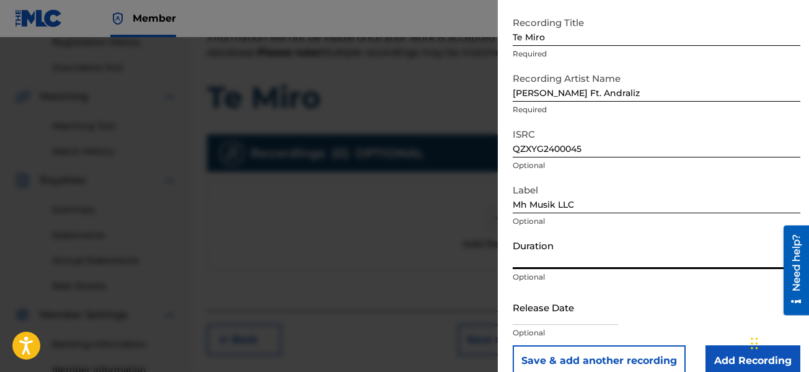
click at [584, 262] on input "Duration" at bounding box center [657, 251] width 288 height 35
type input "03:20"
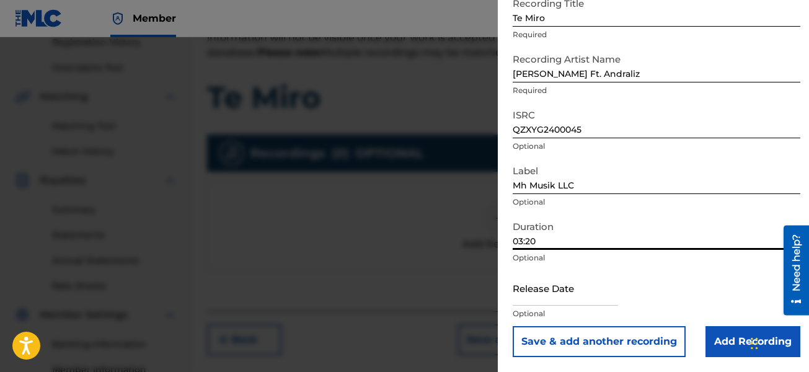
scroll to position [304, 0]
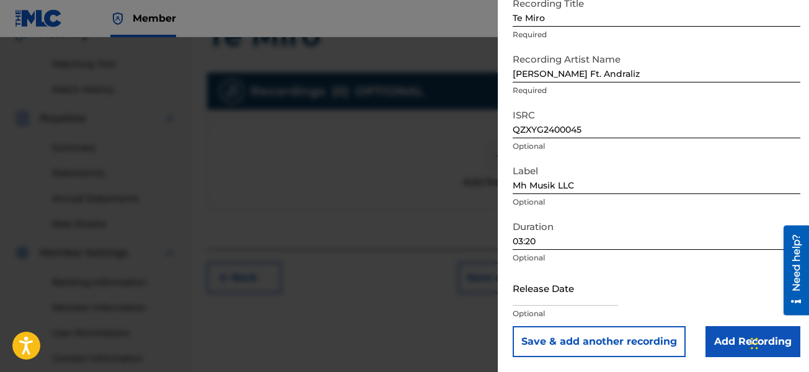
drag, startPoint x: 541, startPoint y: 297, endPoint x: 550, endPoint y: 278, distance: 21.3
click at [541, 297] on input "text" at bounding box center [565, 287] width 105 height 35
select select "7"
select select "2025"
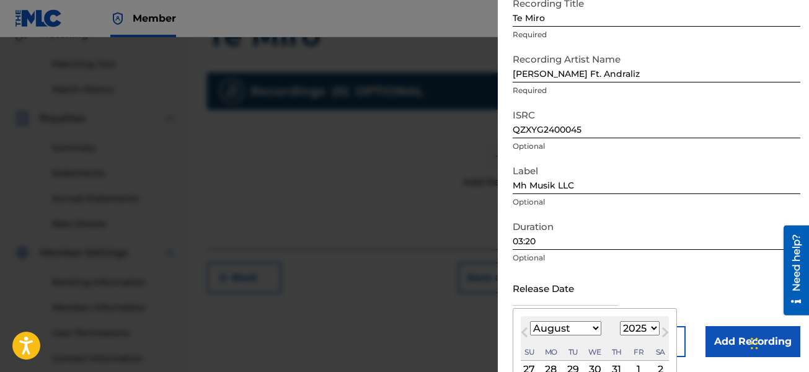
click at [576, 330] on select "January February March April May June July August September October November De…" at bounding box center [565, 328] width 71 height 14
select select "0"
click at [530, 321] on select "January February March April May June July August September October November De…" at bounding box center [565, 328] width 71 height 14
click at [636, 327] on select "1899 1900 1901 1902 1903 1904 1905 1906 1907 1908 1909 1910 1911 1912 1913 1914…" at bounding box center [640, 328] width 40 height 14
select select "2024"
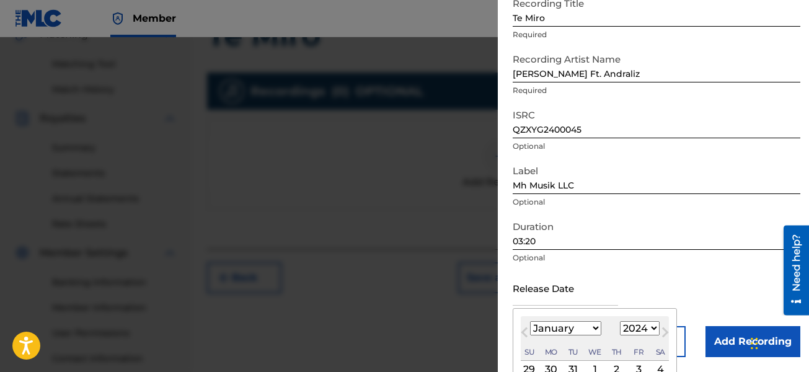
click at [620, 321] on select "1899 1900 1901 1902 1903 1904 1905 1906 1907 1908 1909 1910 1911 1912 1913 1914…" at bounding box center [640, 328] width 40 height 14
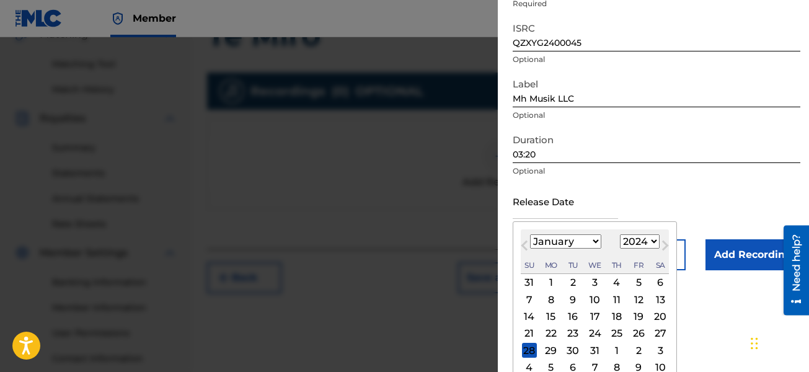
scroll to position [180, 0]
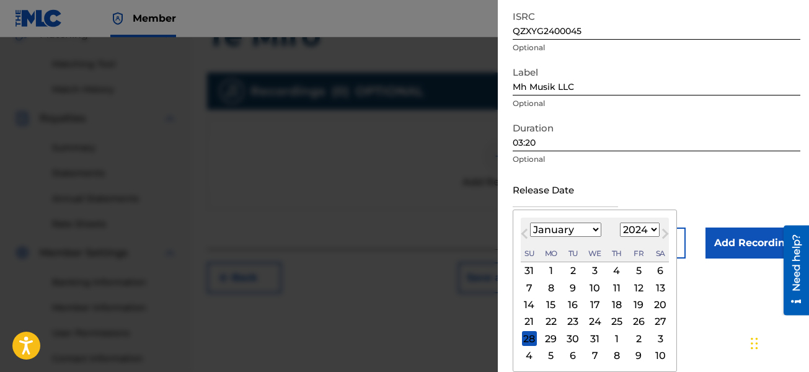
click at [637, 289] on div "12" at bounding box center [638, 287] width 15 height 15
type input "[DATE]"
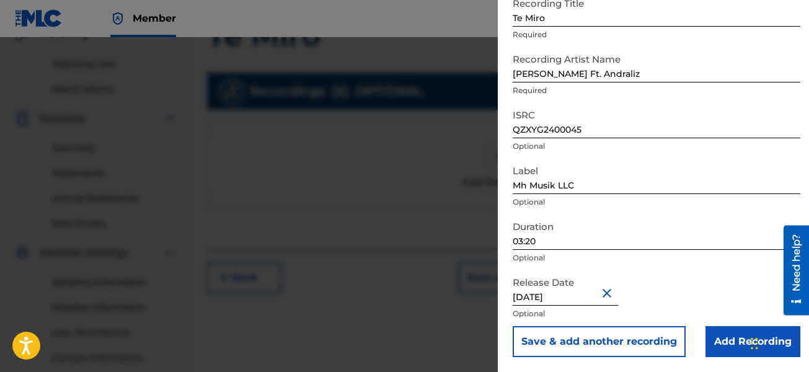
scroll to position [366, 0]
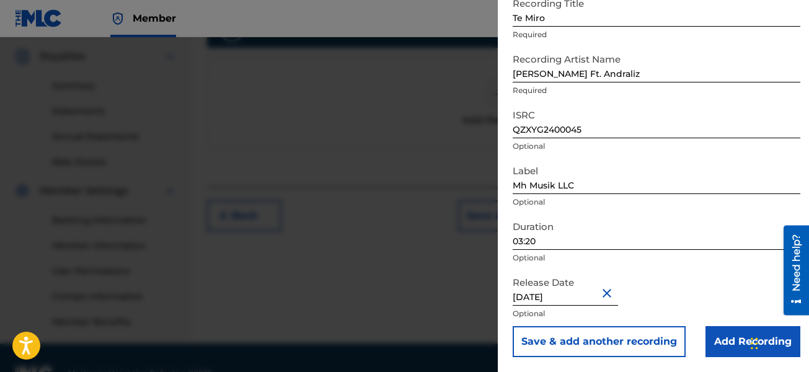
click at [724, 340] on input "Add Recording" at bounding box center [752, 341] width 95 height 31
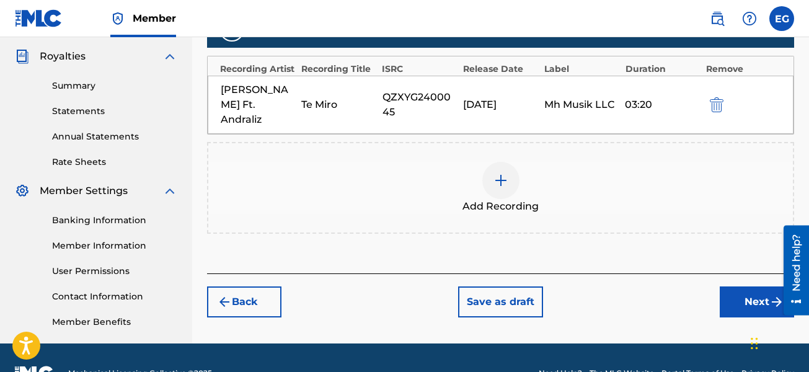
scroll to position [397, 0]
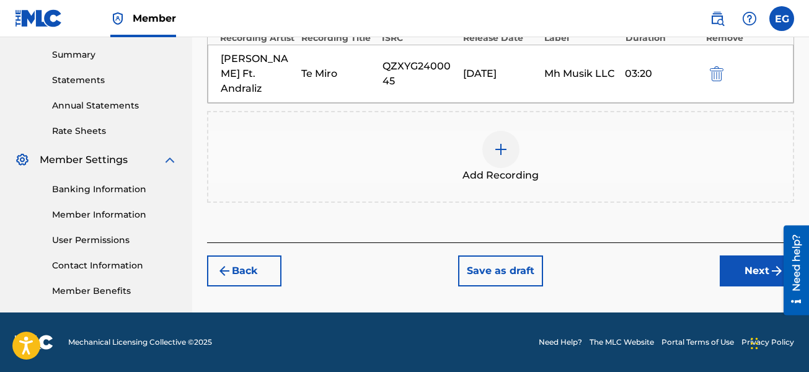
click at [770, 263] on img "submit" at bounding box center [776, 270] width 15 height 15
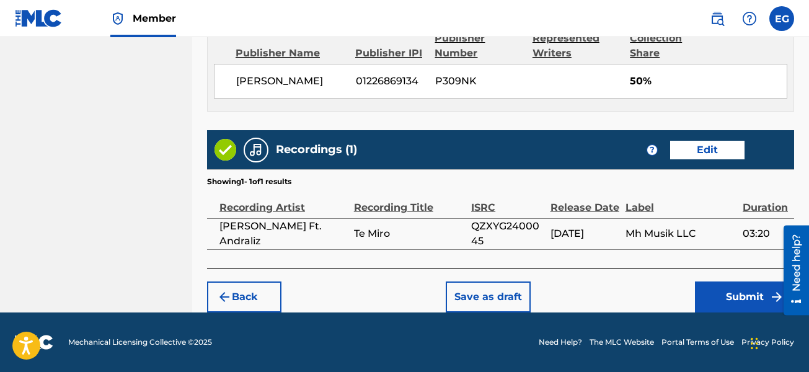
scroll to position [715, 0]
click at [731, 291] on button "Submit" at bounding box center [744, 296] width 99 height 31
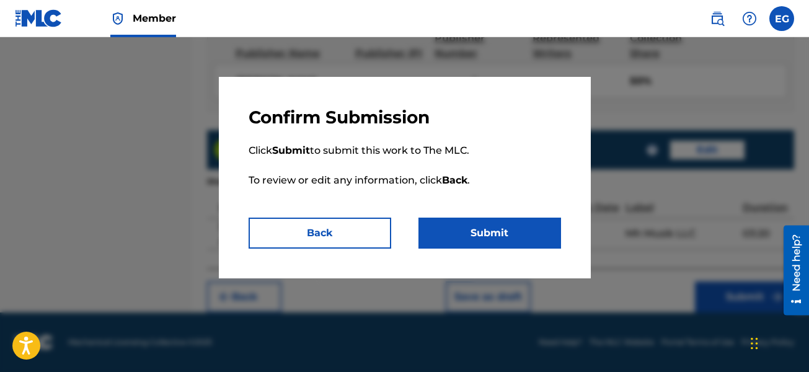
click at [535, 240] on button "Submit" at bounding box center [489, 233] width 143 height 31
click at [501, 227] on button "Submit" at bounding box center [489, 233] width 143 height 31
click at [494, 231] on button "Submit" at bounding box center [489, 233] width 143 height 31
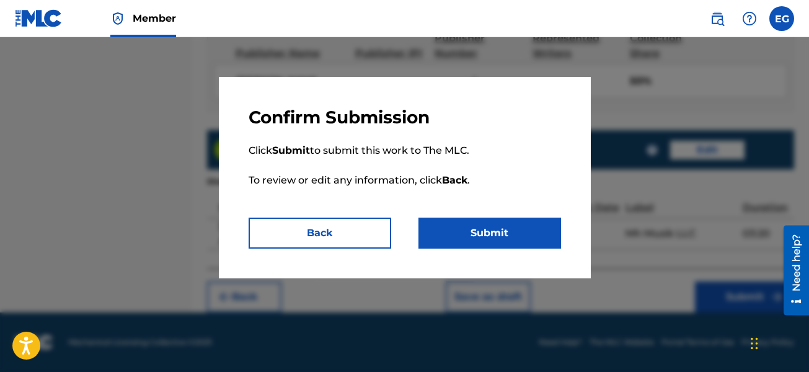
click at [494, 231] on button "Submit" at bounding box center [489, 233] width 143 height 31
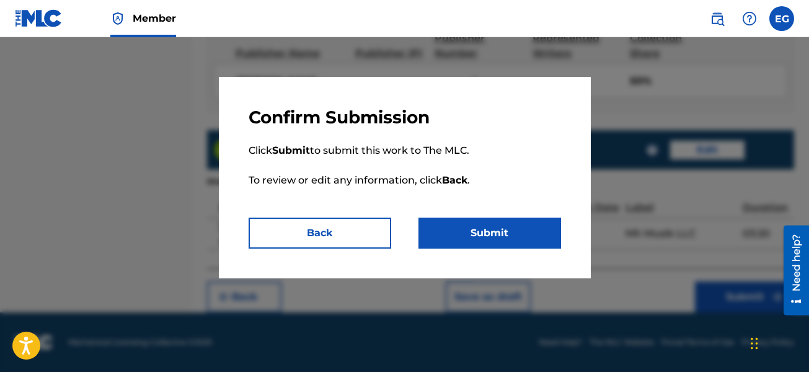
click at [494, 231] on button "Submit" at bounding box center [489, 233] width 143 height 31
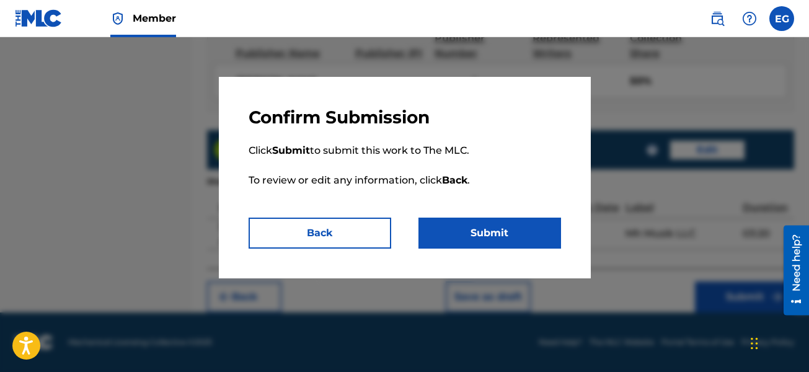
click at [494, 231] on button "Submit" at bounding box center [489, 233] width 143 height 31
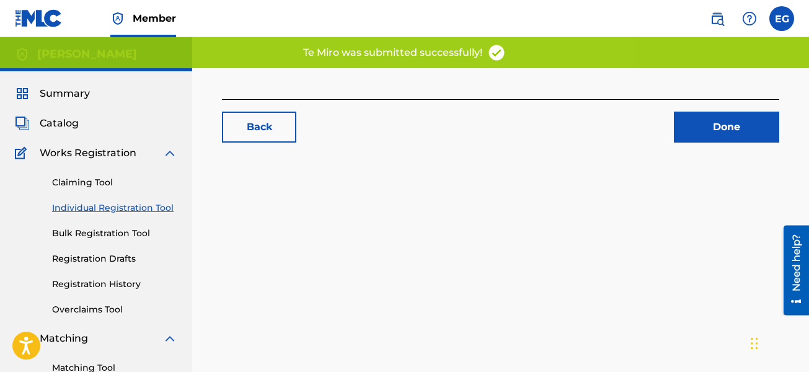
click at [728, 130] on link "Done" at bounding box center [726, 127] width 105 height 31
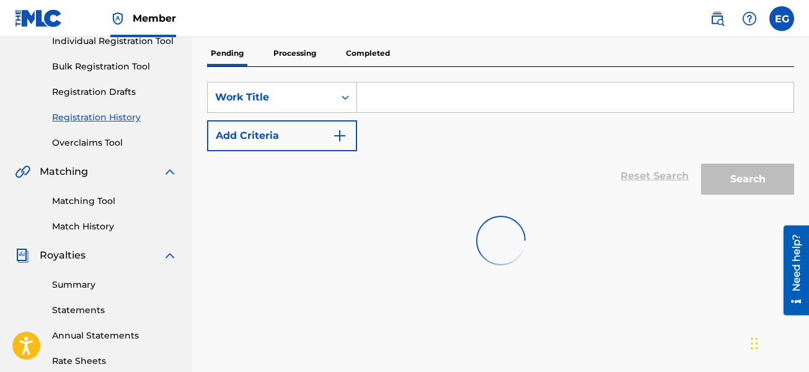
scroll to position [186, 0]
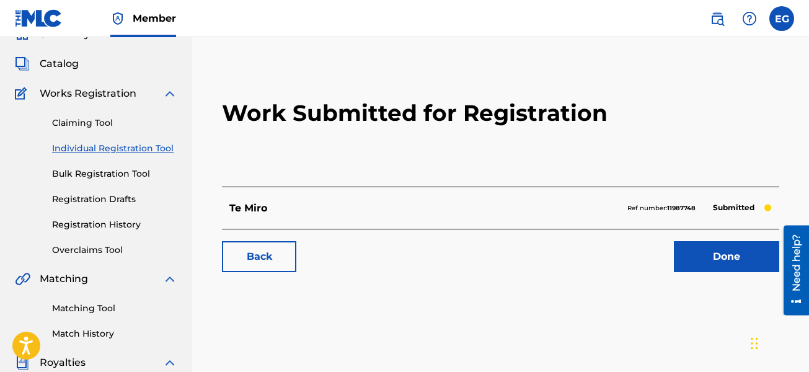
scroll to position [124, 0]
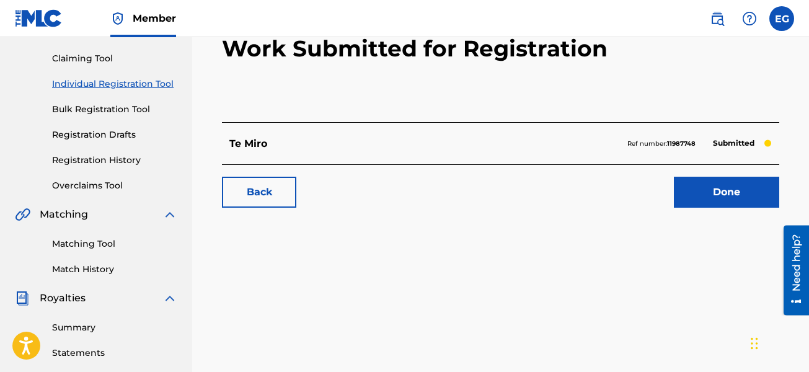
click at [728, 196] on link "Done" at bounding box center [726, 192] width 105 height 31
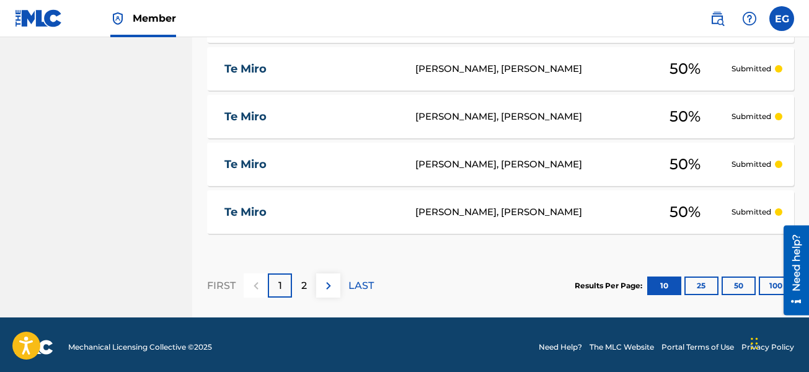
scroll to position [666, 0]
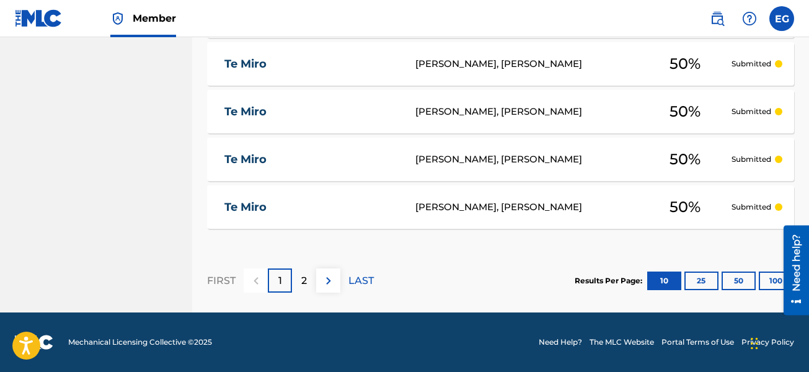
click at [560, 209] on div "[PERSON_NAME], [PERSON_NAME]" at bounding box center [526, 207] width 223 height 14
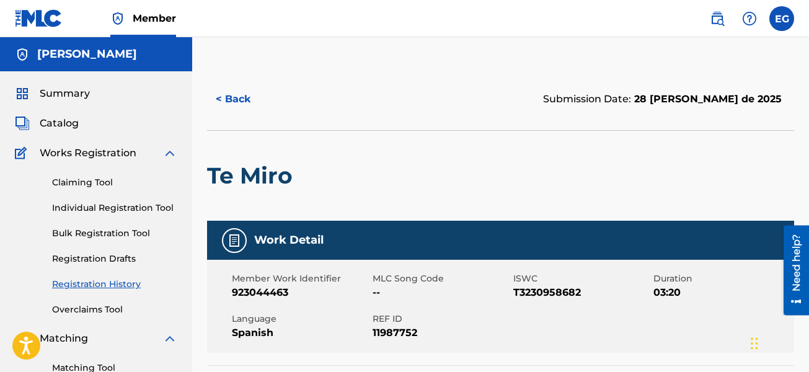
click at [229, 99] on button "< Back" at bounding box center [244, 99] width 74 height 31
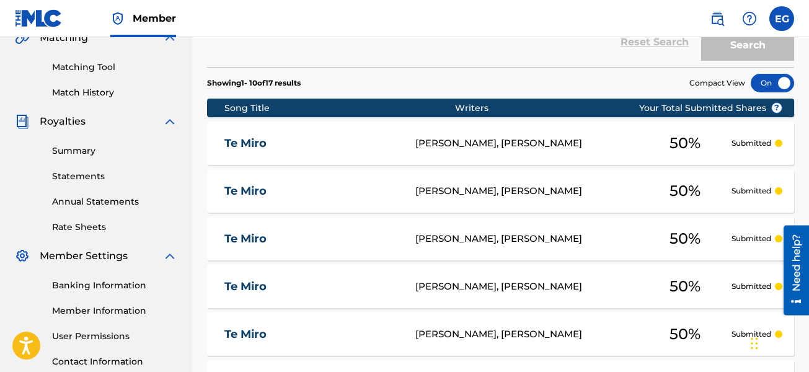
scroll to position [310, 0]
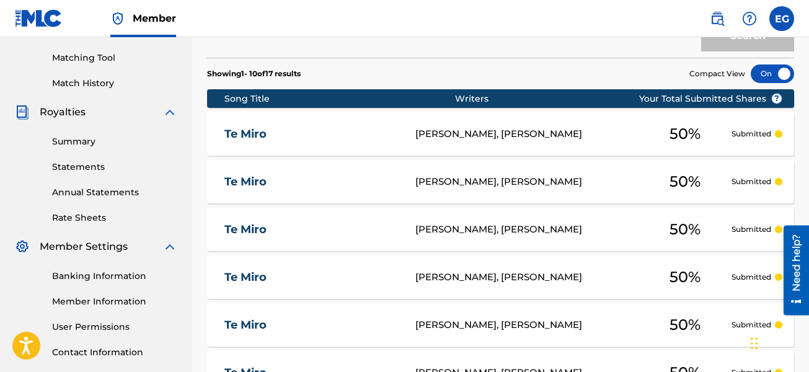
click at [428, 139] on div "[PERSON_NAME], [PERSON_NAME]" at bounding box center [526, 134] width 223 height 14
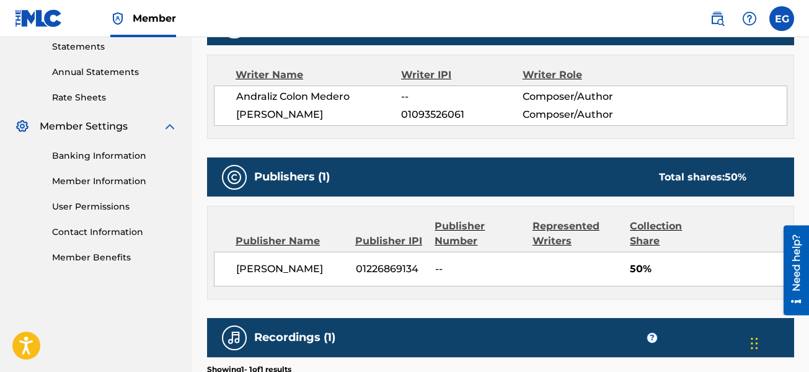
scroll to position [434, 0]
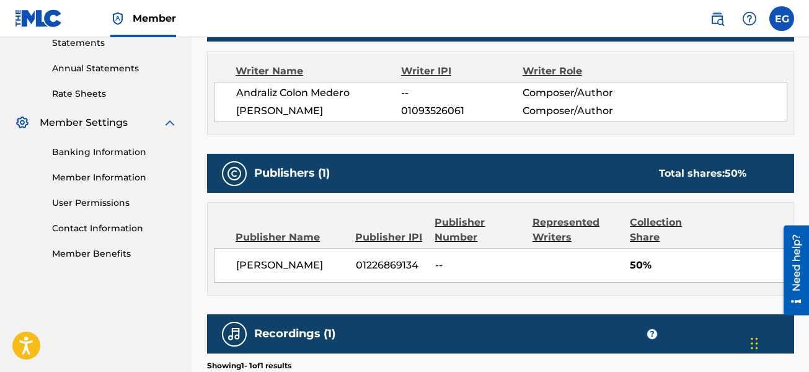
click at [791, 270] on div "Need help?" at bounding box center [796, 262] width 17 height 57
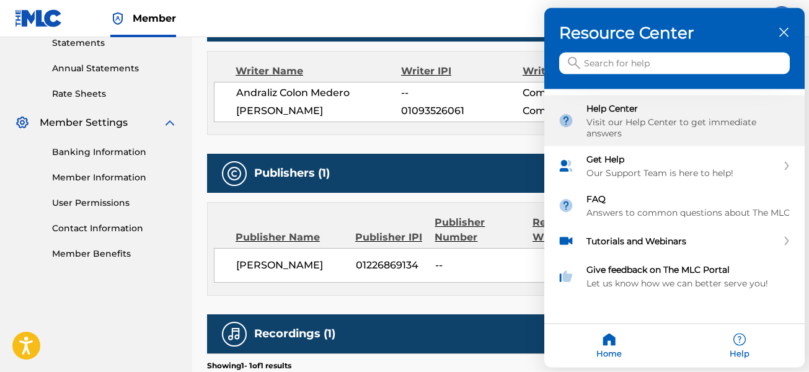
click at [624, 105] on div "Help Center" at bounding box center [688, 108] width 205 height 11
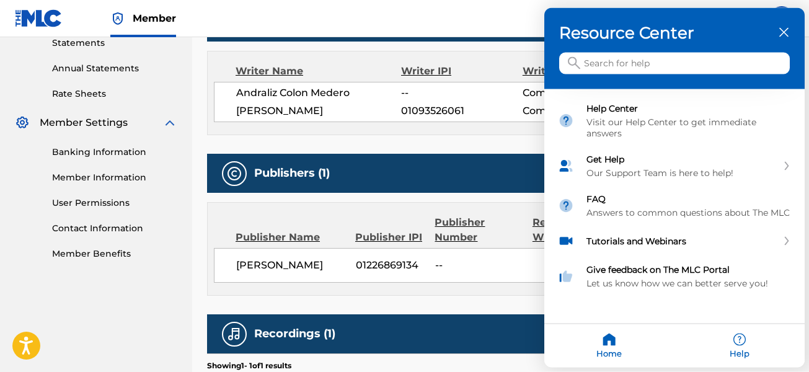
click at [779, 32] on icon "close resource center" at bounding box center [783, 32] width 9 height 9
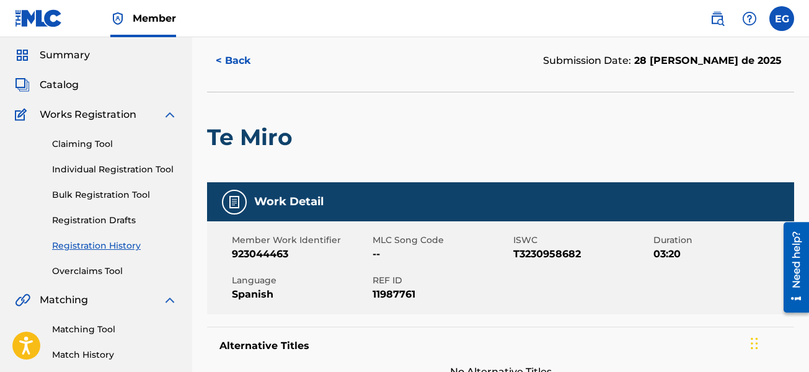
scroll to position [0, 0]
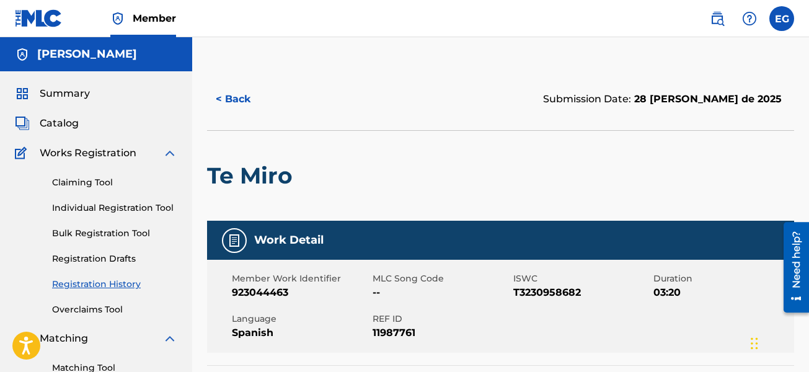
click at [61, 125] on span "Catalog" at bounding box center [59, 123] width 39 height 15
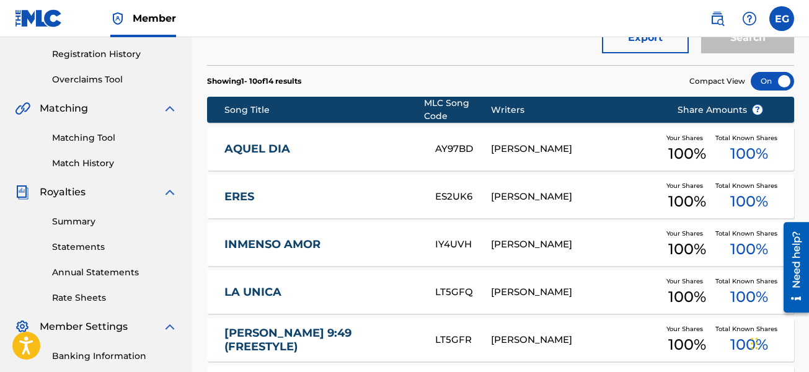
scroll to position [248, 0]
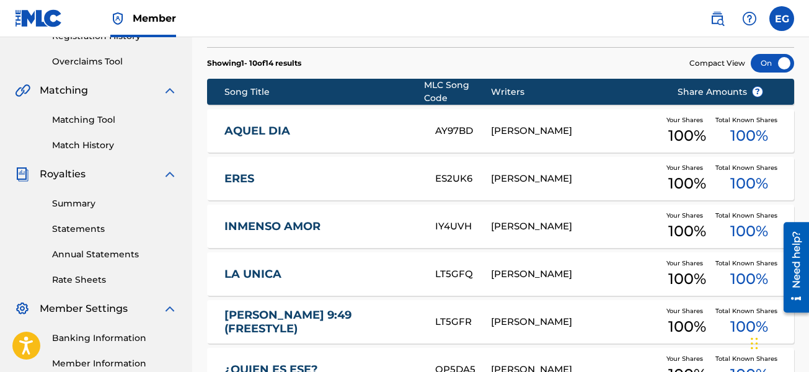
click at [448, 177] on div "ES2UK6" at bounding box center [463, 179] width 56 height 14
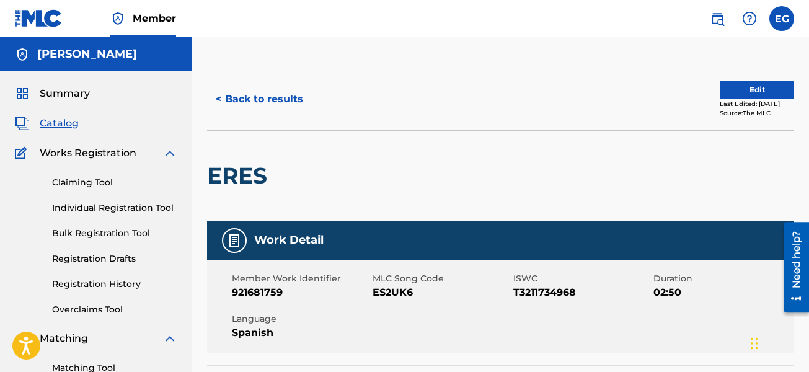
click at [739, 86] on button "Edit" at bounding box center [757, 90] width 74 height 19
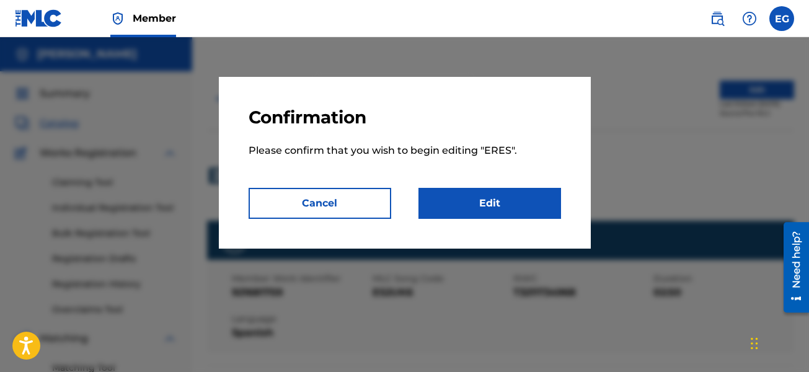
click at [492, 202] on link "Edit" at bounding box center [489, 203] width 143 height 31
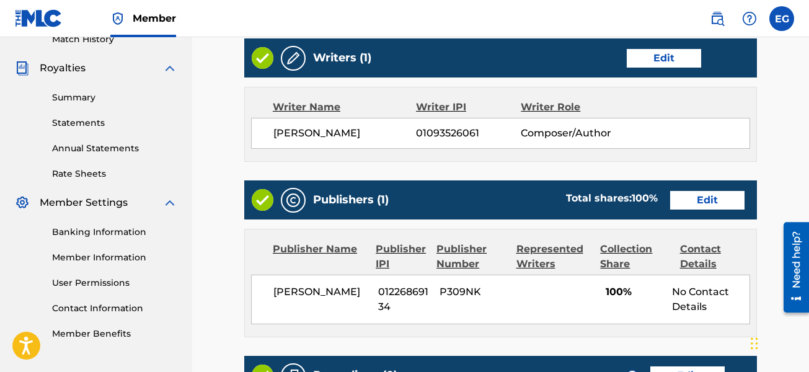
scroll to position [434, 0]
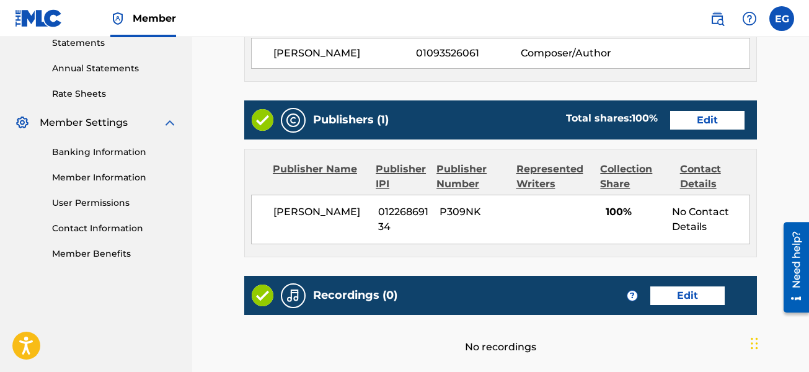
click at [264, 124] on img at bounding box center [263, 120] width 22 height 22
click at [284, 115] on div at bounding box center [293, 120] width 25 height 25
click at [257, 124] on img at bounding box center [263, 120] width 22 height 22
click at [292, 118] on img at bounding box center [293, 120] width 15 height 15
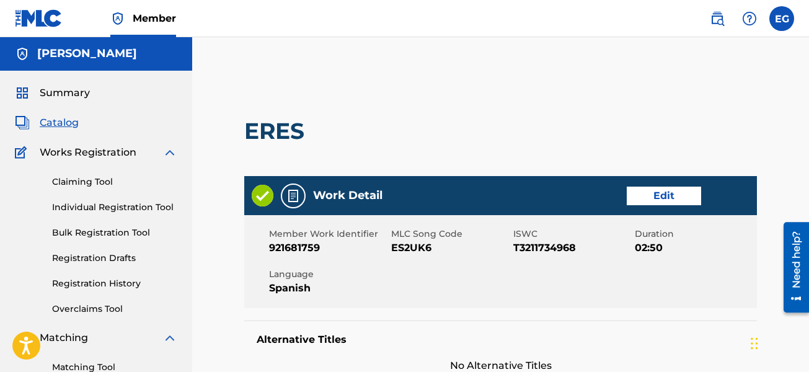
scroll to position [0, 0]
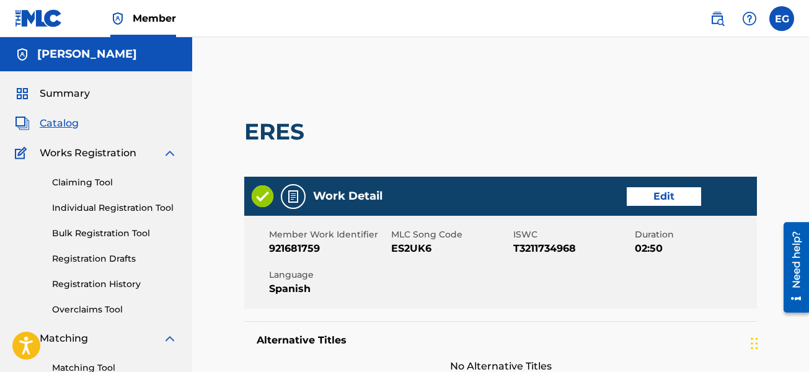
click at [260, 198] on img at bounding box center [263, 196] width 22 height 22
click at [292, 193] on img at bounding box center [293, 196] width 15 height 15
drag, startPoint x: 264, startPoint y: 196, endPoint x: 579, endPoint y: 89, distance: 332.6
click at [579, 89] on div "ERES" at bounding box center [500, 132] width 513 height 90
drag, startPoint x: 270, startPoint y: 194, endPoint x: 276, endPoint y: 191, distance: 6.9
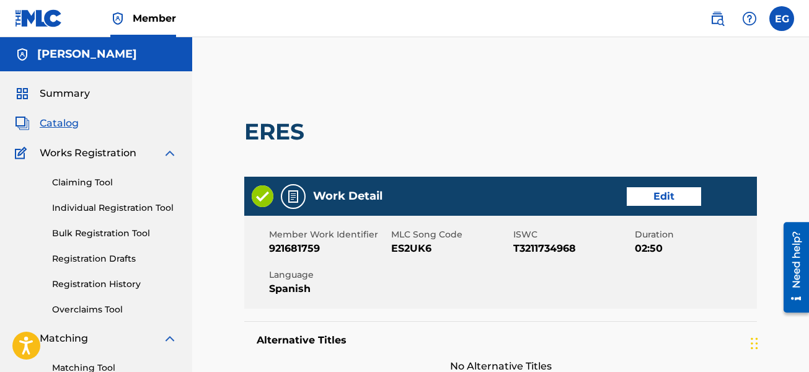
click at [271, 194] on img at bounding box center [263, 196] width 22 height 22
click at [284, 191] on div at bounding box center [293, 196] width 25 height 25
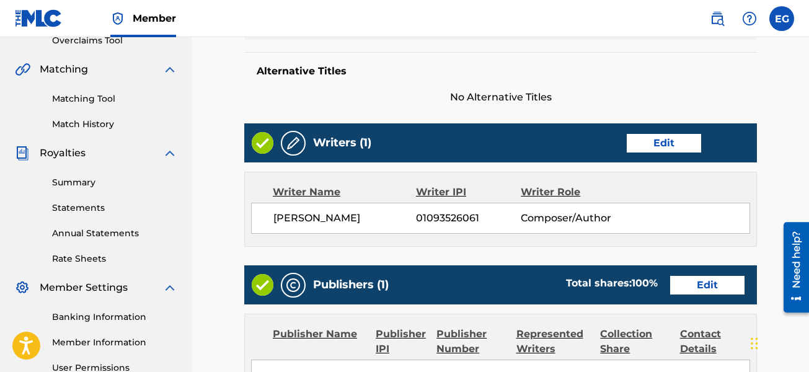
scroll to position [248, 0]
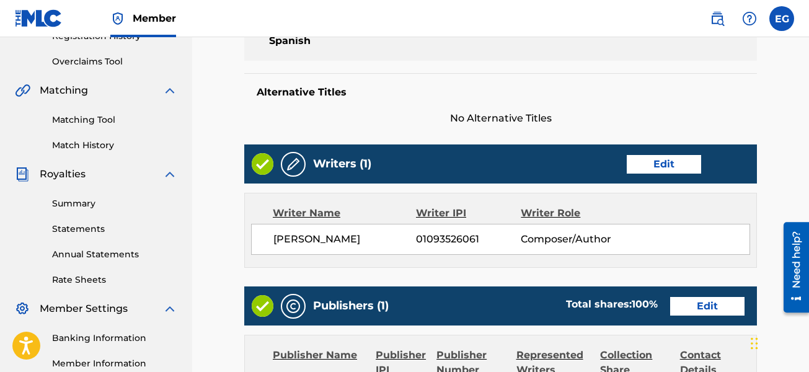
click at [296, 162] on div at bounding box center [293, 164] width 25 height 25
click at [253, 164] on img at bounding box center [263, 164] width 22 height 22
click at [261, 164] on img at bounding box center [263, 164] width 22 height 22
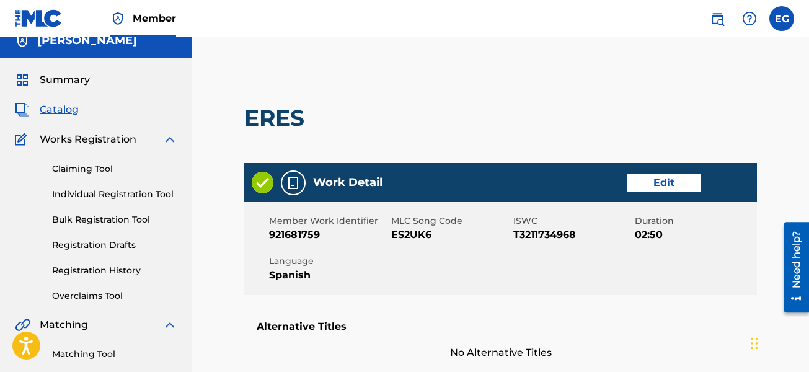
scroll to position [0, 0]
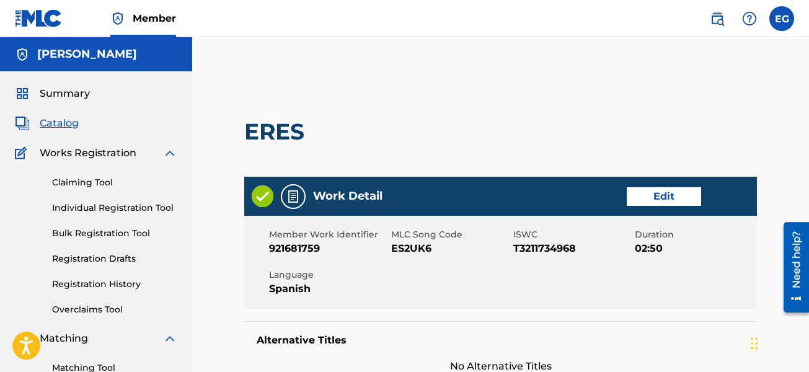
click at [56, 125] on span "Catalog" at bounding box center [59, 123] width 39 height 15
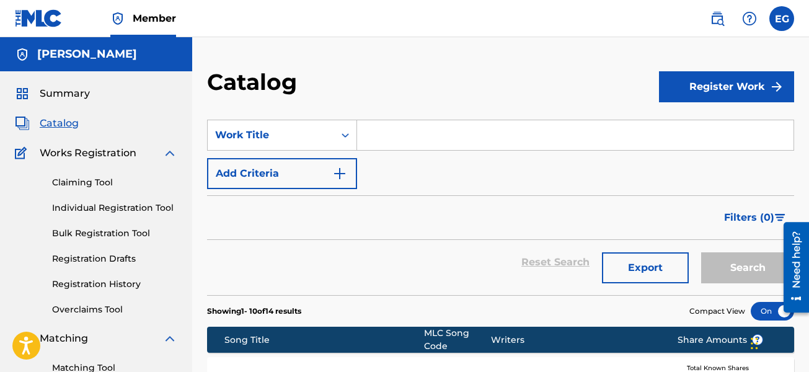
click at [63, 121] on span "Catalog" at bounding box center [59, 123] width 39 height 15
click at [139, 284] on link "Registration History" at bounding box center [114, 284] width 125 height 13
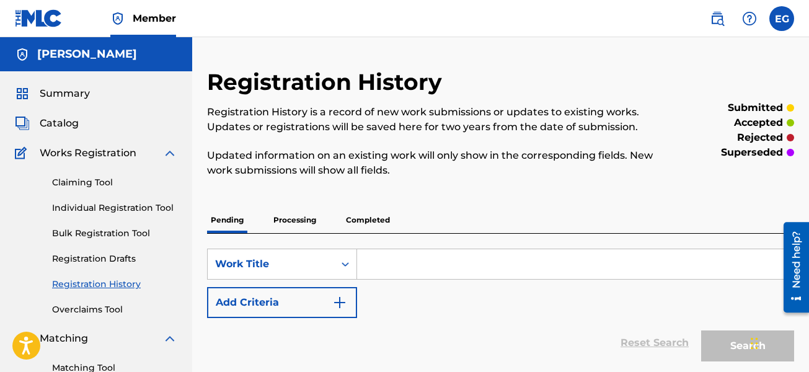
click at [364, 216] on p "Completed" at bounding box center [367, 220] width 51 height 26
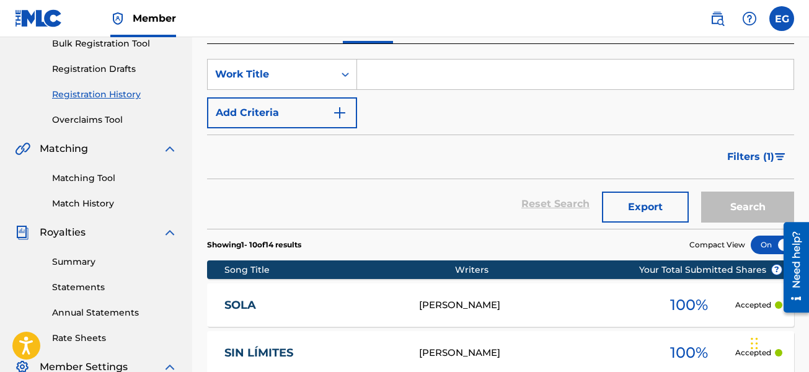
scroll to position [186, 0]
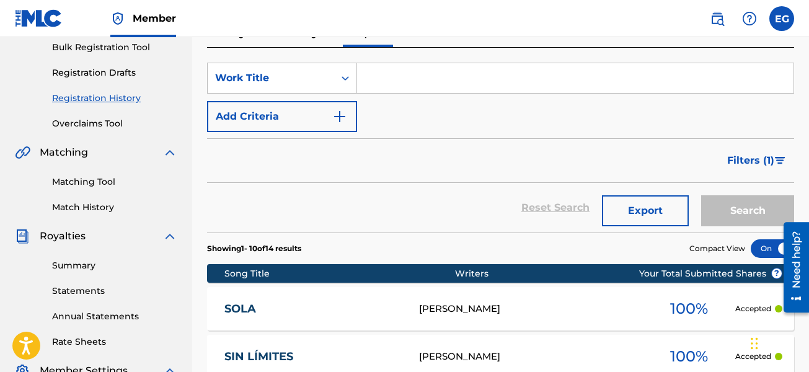
click at [480, 246] on section "Showing 1 - 10 of 14 results Compact View" at bounding box center [500, 244] width 587 height 25
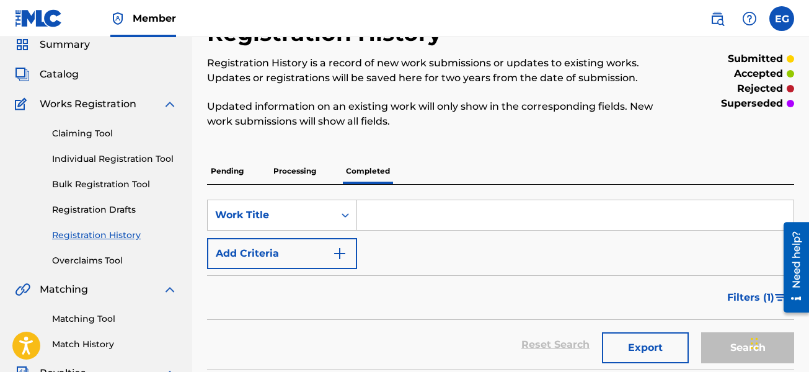
scroll to position [0, 0]
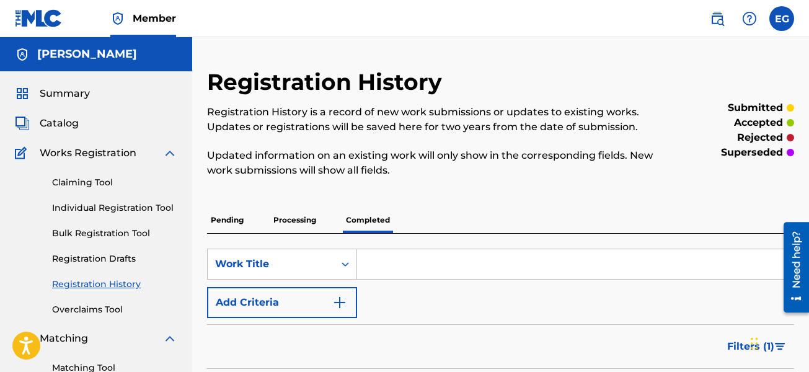
click at [309, 219] on p "Processing" at bounding box center [295, 220] width 50 height 26
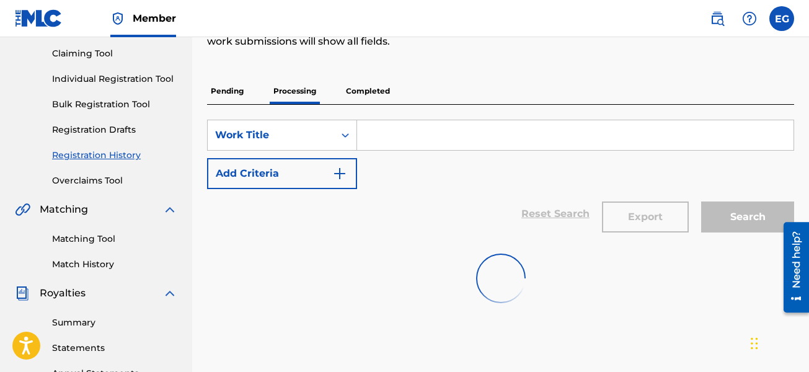
scroll to position [87, 0]
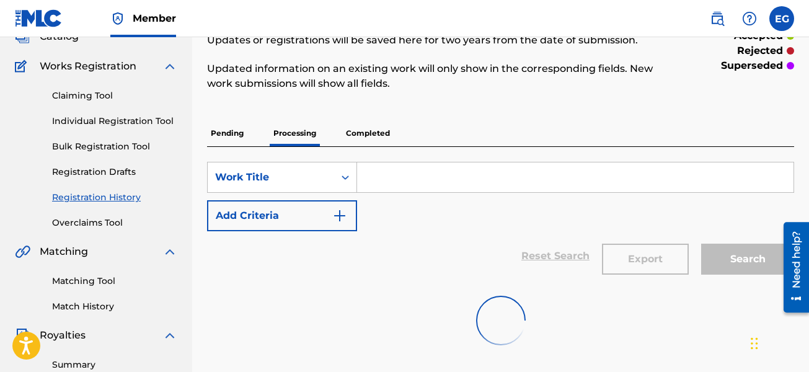
click at [235, 130] on p "Pending" at bounding box center [227, 133] width 40 height 26
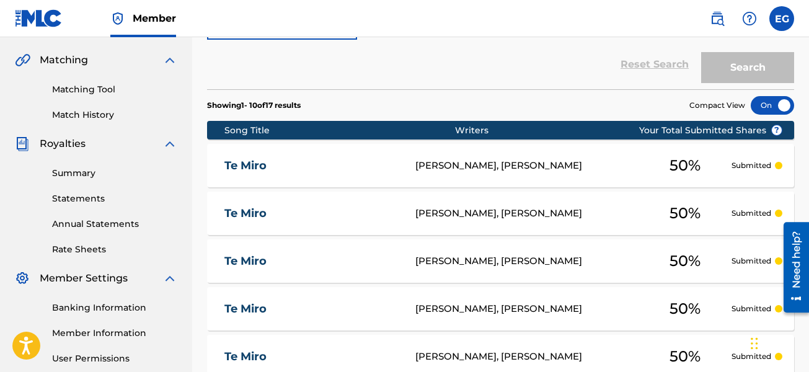
scroll to position [248, 0]
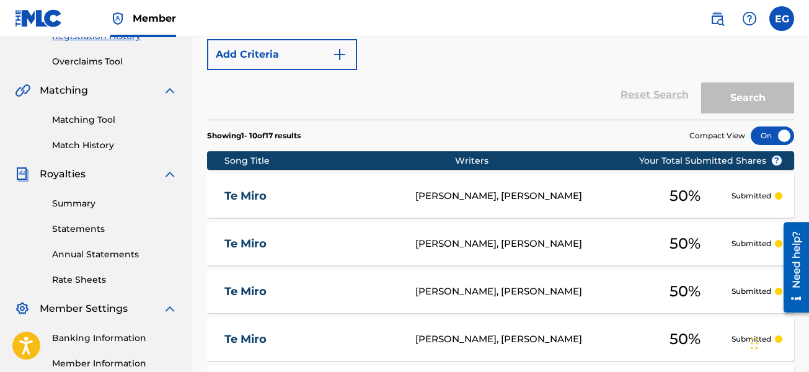
click at [773, 133] on div at bounding box center [771, 135] width 43 height 19
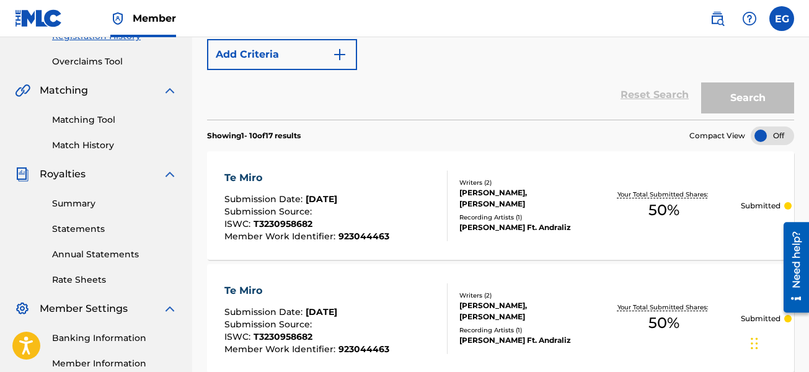
click at [759, 133] on div at bounding box center [771, 135] width 43 height 19
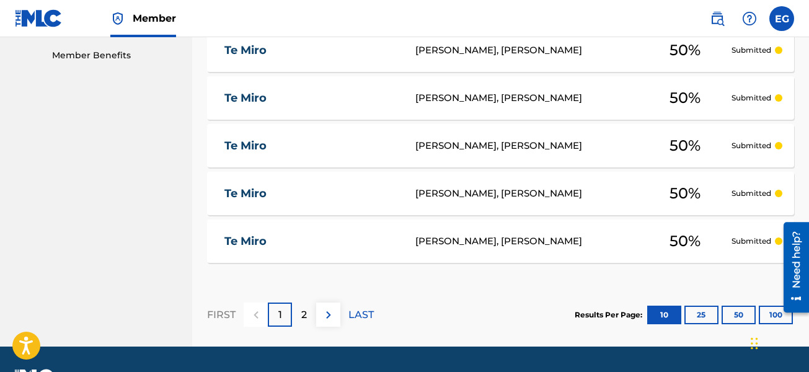
scroll to position [666, 0]
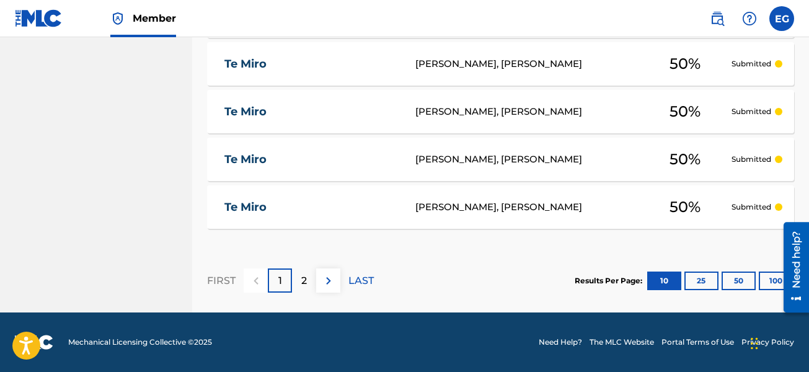
click at [288, 276] on div "1" at bounding box center [280, 280] width 24 height 24
click at [309, 276] on div "2" at bounding box center [304, 280] width 24 height 24
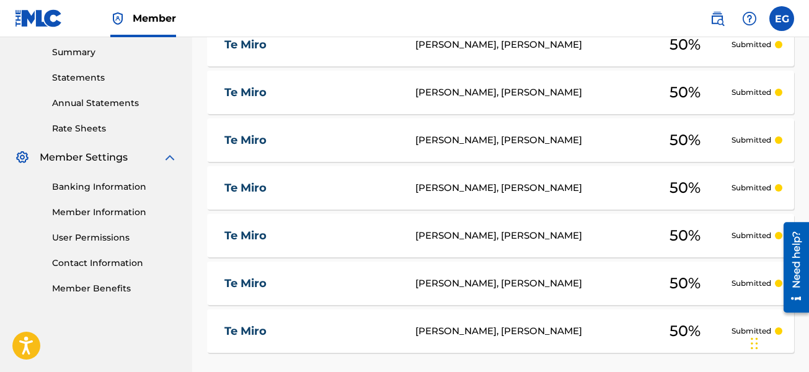
scroll to position [523, 0]
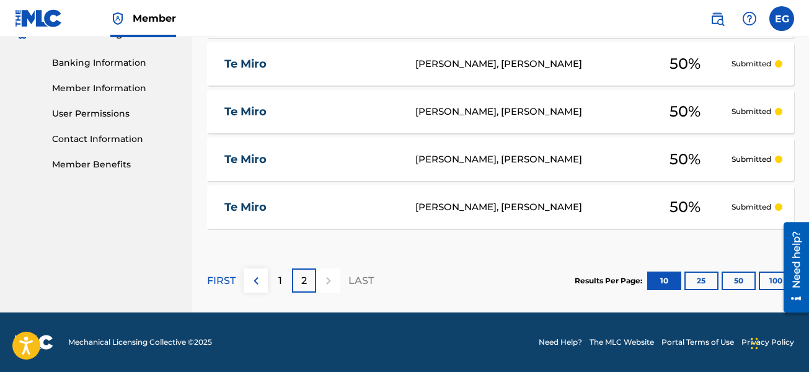
click at [274, 279] on div "1" at bounding box center [280, 280] width 24 height 24
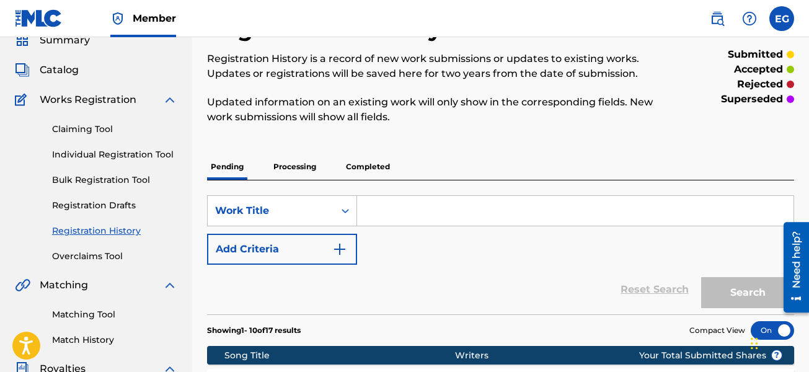
scroll to position [124, 0]
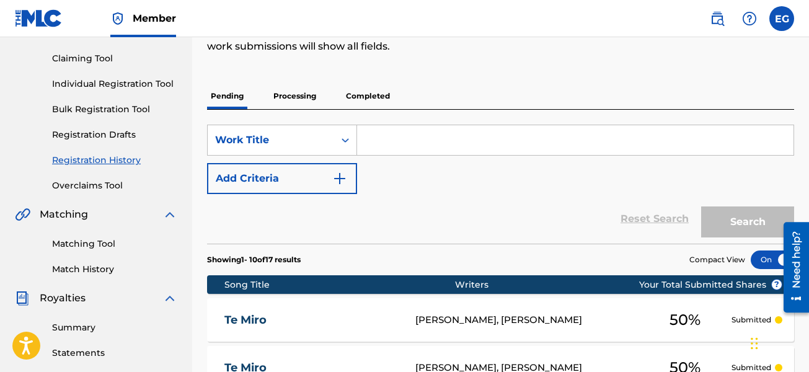
click at [773, 19] on label at bounding box center [781, 18] width 25 height 25
click at [781, 19] on input "EG [PERSON_NAME] [EMAIL_ADDRESS][DOMAIN_NAME] Notification Preferences Profile …" at bounding box center [781, 19] width 0 height 0
click at [781, 19] on div "EG EG [PERSON_NAME] [EMAIL_ADDRESS][DOMAIN_NAME] Notification Preferences Profi…" at bounding box center [781, 18] width 25 height 25
click at [750, 17] on img at bounding box center [749, 18] width 15 height 15
click at [729, 55] on link "Contact us" at bounding box center [749, 52] width 105 height 30
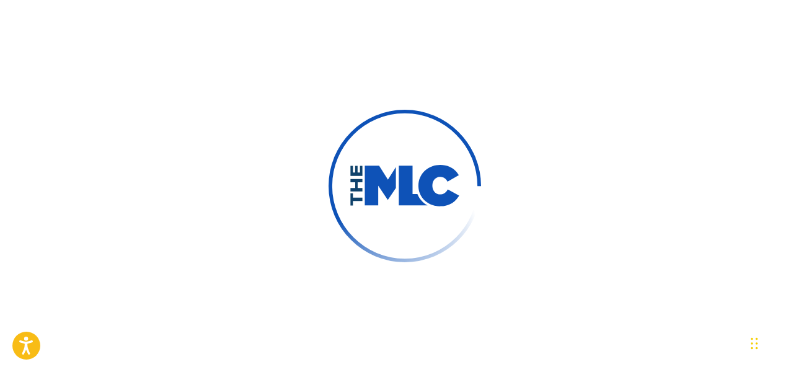
type input "[PERSON_NAME]"
type input "[EMAIL_ADDRESS][DOMAIN_NAME]"
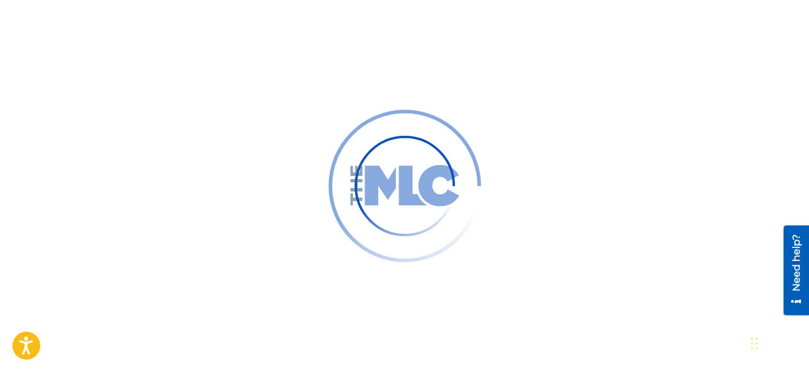
click at [432, 66] on div at bounding box center [404, 186] width 809 height 372
